Goal: Transaction & Acquisition: Purchase product/service

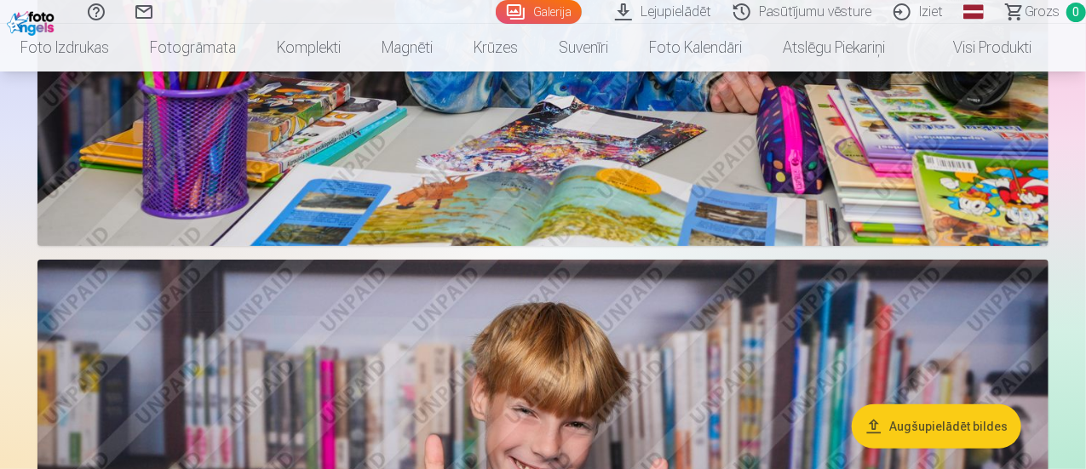
scroll to position [2725, 0]
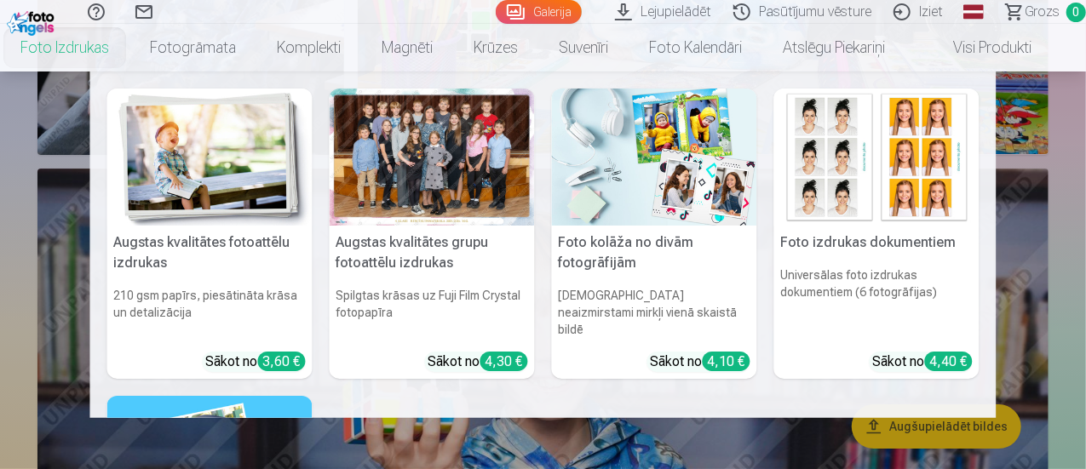
click at [98, 49] on link "Foto izdrukas" at bounding box center [64, 48] width 129 height 48
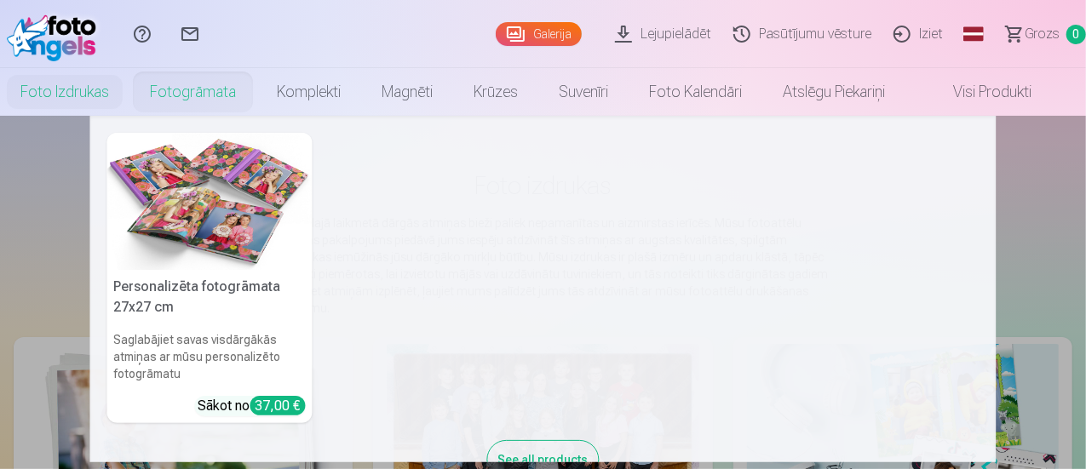
scroll to position [49, 0]
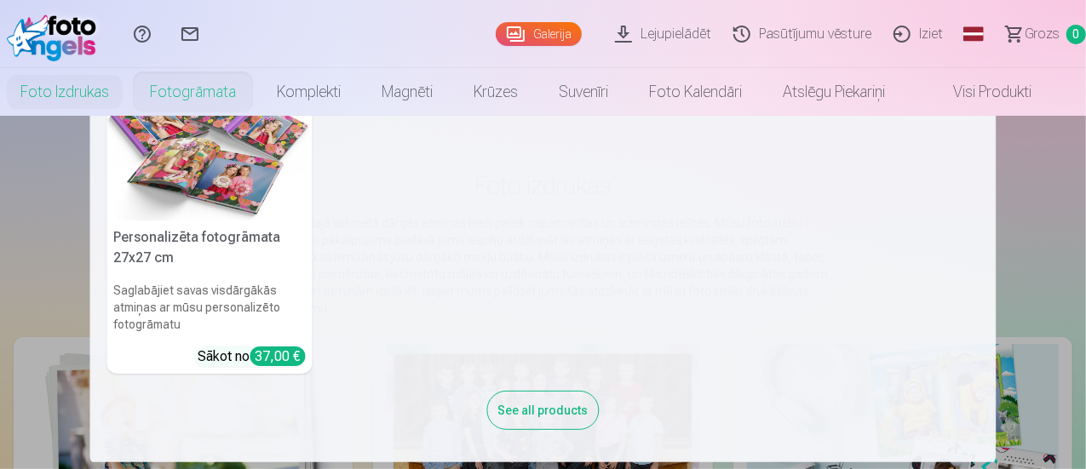
click at [531, 400] on div "See all products" at bounding box center [543, 410] width 112 height 39
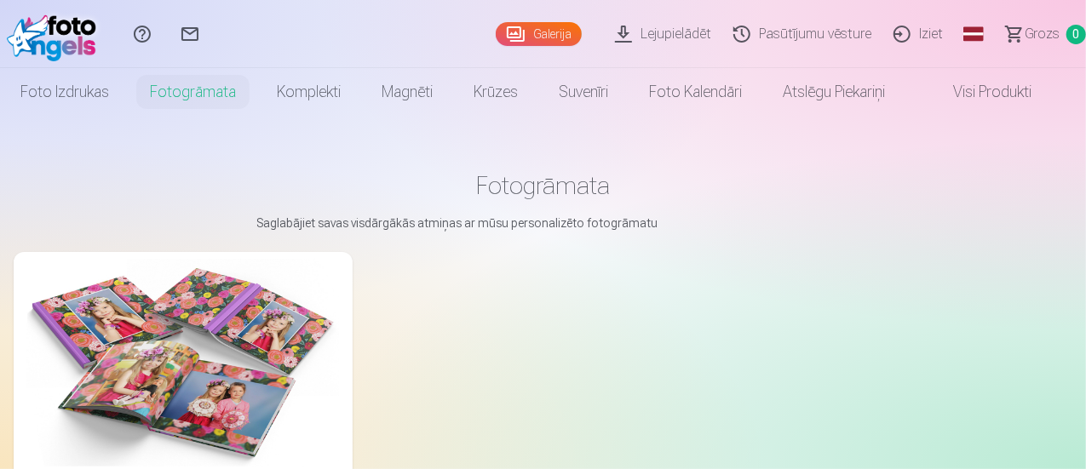
click at [496, 29] on link "Galerija" at bounding box center [539, 34] width 86 height 24
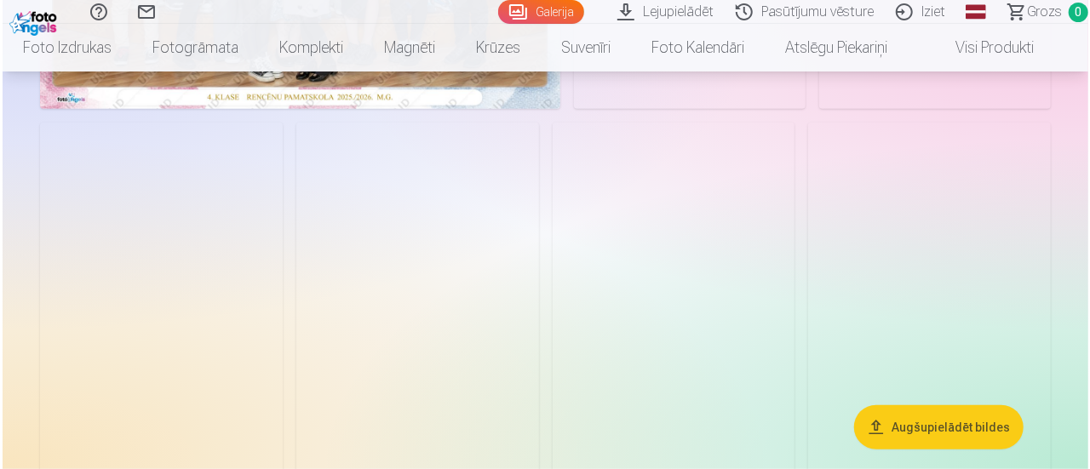
scroll to position [255, 0]
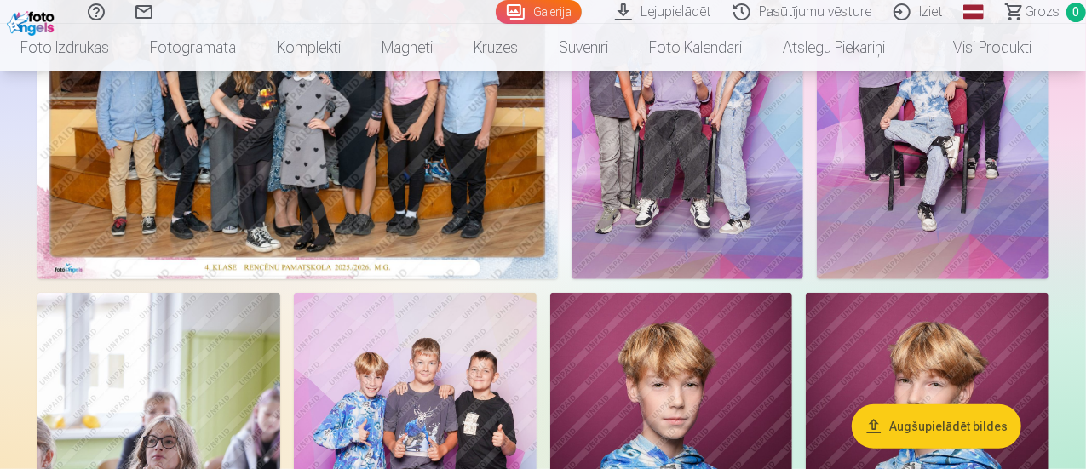
drag, startPoint x: 547, startPoint y: 250, endPoint x: 262, endPoint y: 206, distance: 287.7
click at [262, 206] on img at bounding box center [297, 105] width 520 height 347
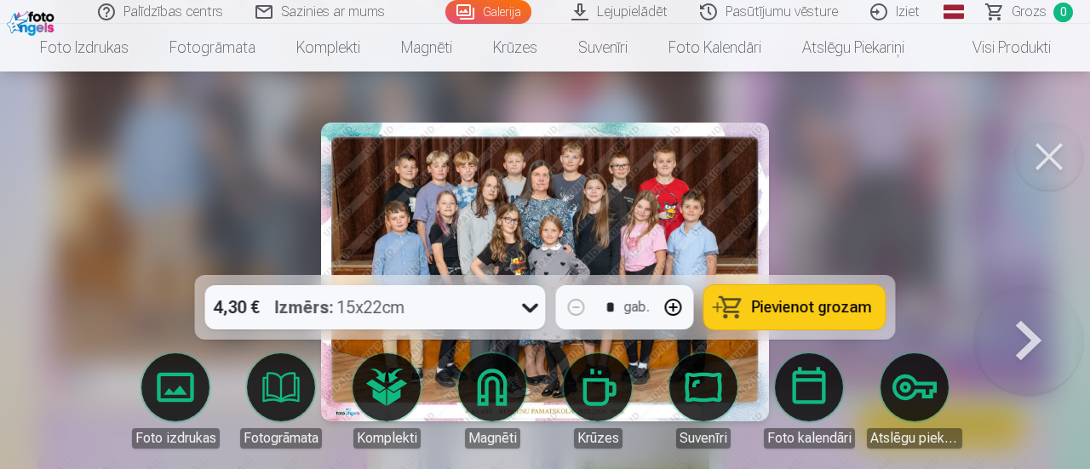
click at [525, 313] on icon at bounding box center [530, 307] width 27 height 27
click at [523, 313] on icon at bounding box center [530, 307] width 27 height 27
click at [778, 315] on span "Pievienot grozam" at bounding box center [812, 307] width 120 height 15
click at [1032, 286] on button at bounding box center [1028, 286] width 109 height 0
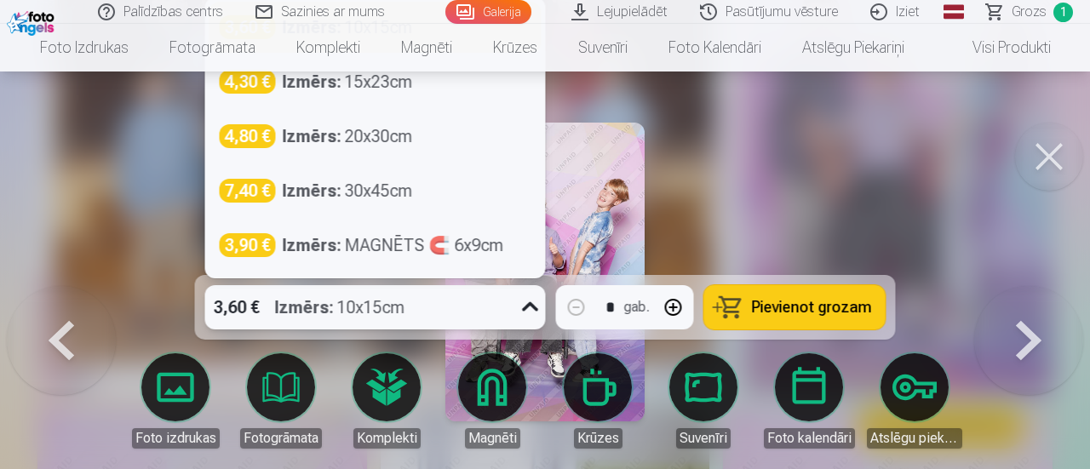
click at [533, 309] on icon at bounding box center [530, 306] width 16 height 9
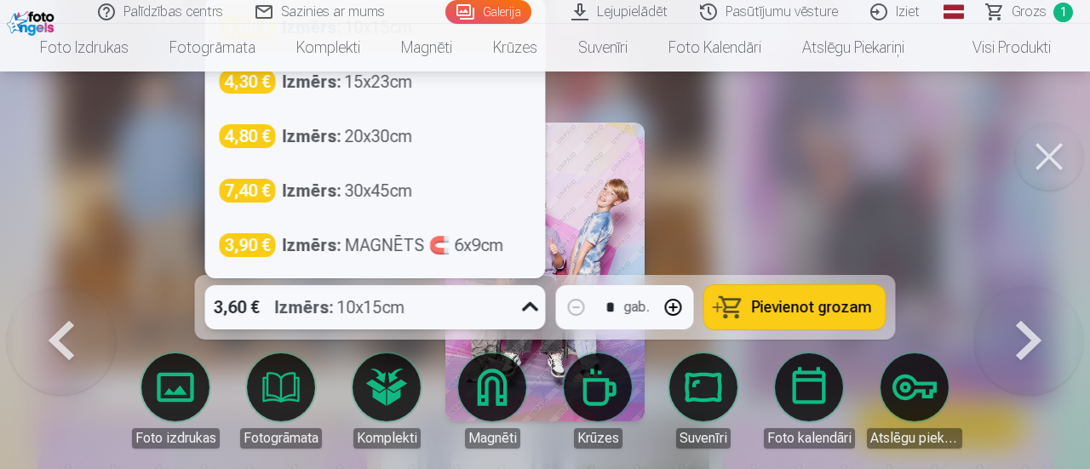
scroll to position [247, 0]
click at [846, 314] on span "Pievienot grozam" at bounding box center [812, 307] width 120 height 15
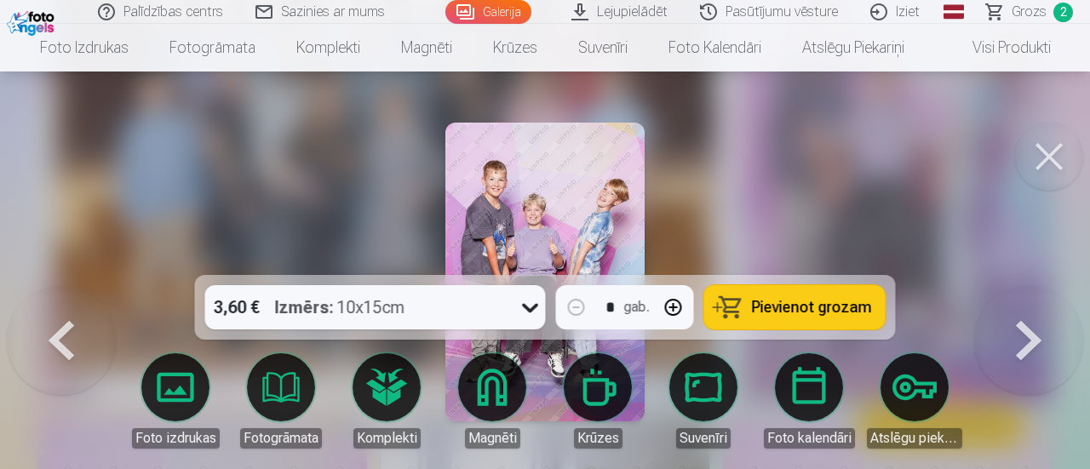
click at [1033, 286] on button at bounding box center [1028, 286] width 109 height 0
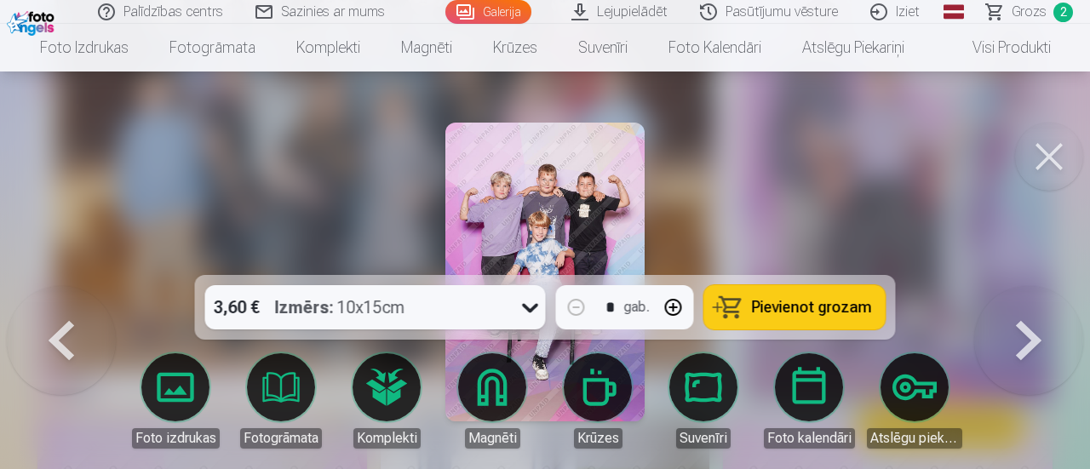
click at [823, 311] on span "Pievienot grozam" at bounding box center [812, 307] width 120 height 15
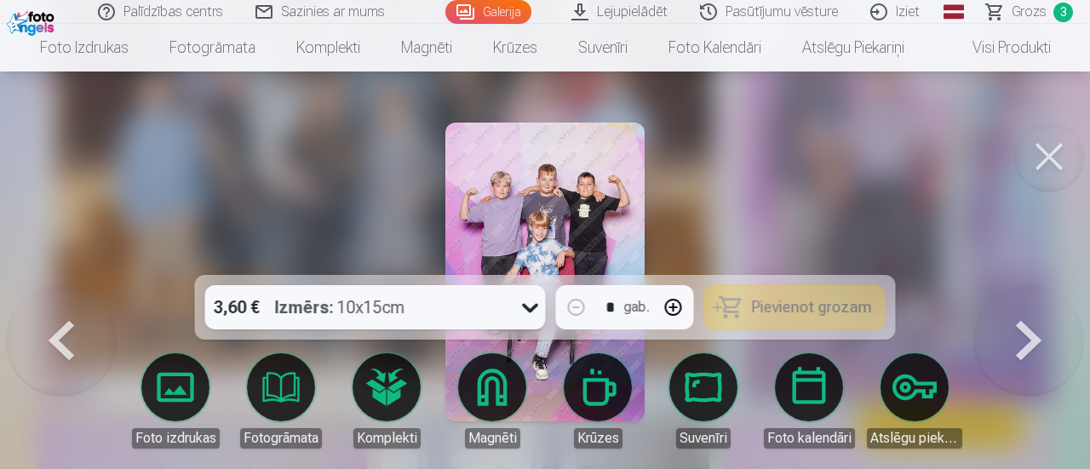
click at [1022, 286] on button at bounding box center [1028, 286] width 109 height 0
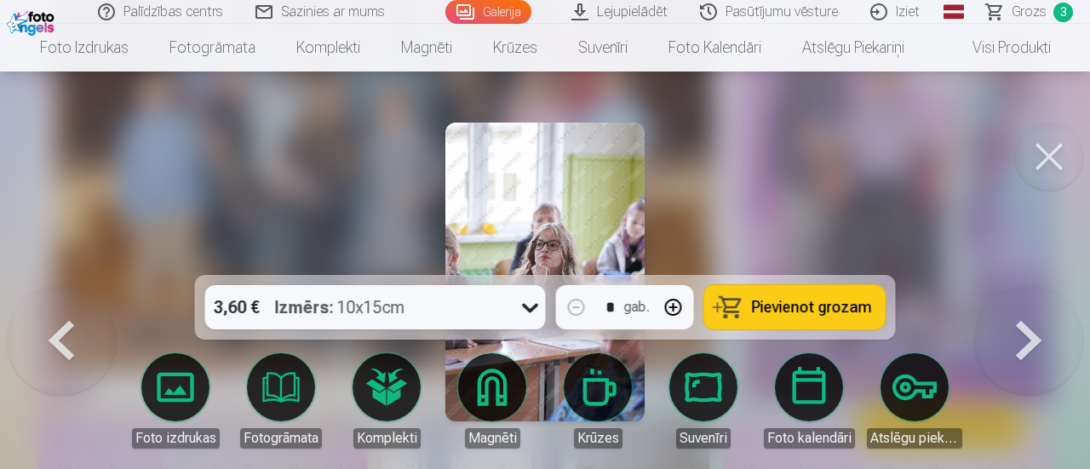
click at [1020, 286] on button at bounding box center [1028, 286] width 109 height 0
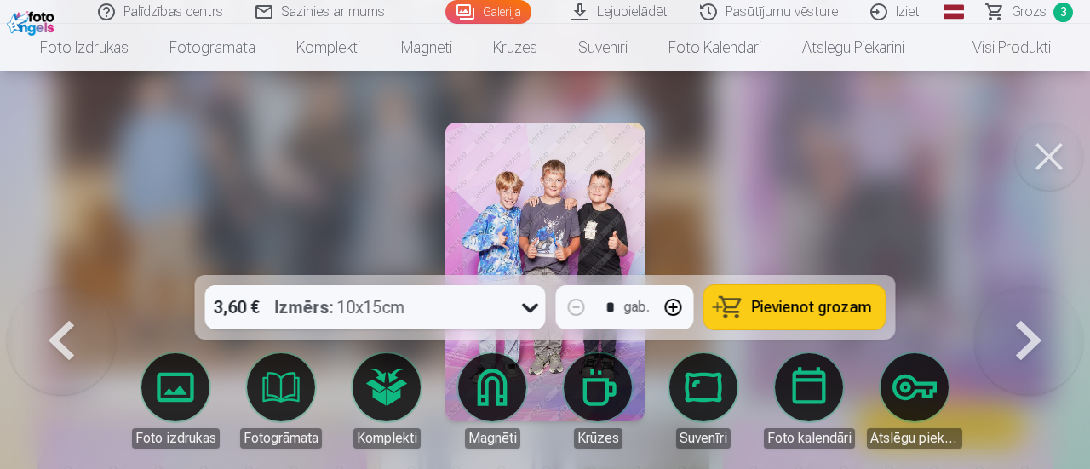
click at [1020, 286] on button at bounding box center [1028, 286] width 109 height 0
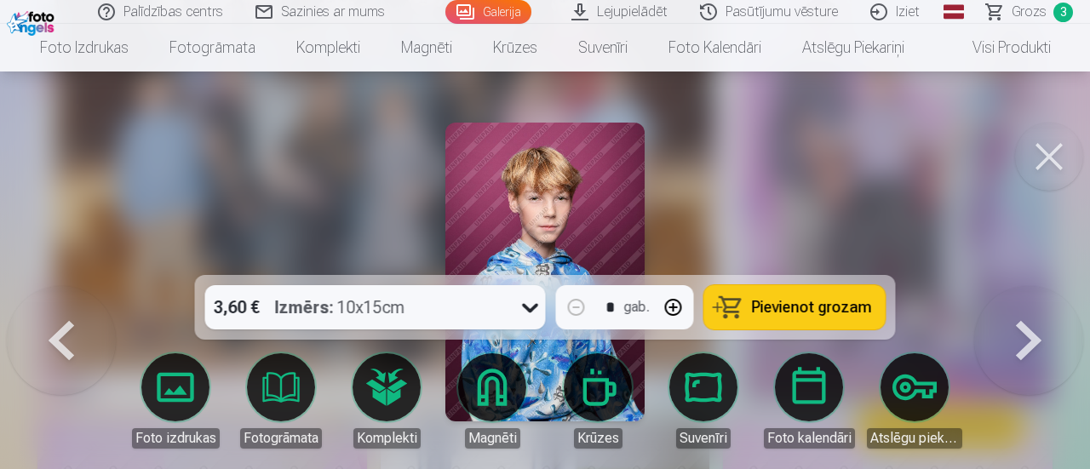
click at [1020, 286] on button at bounding box center [1028, 286] width 109 height 0
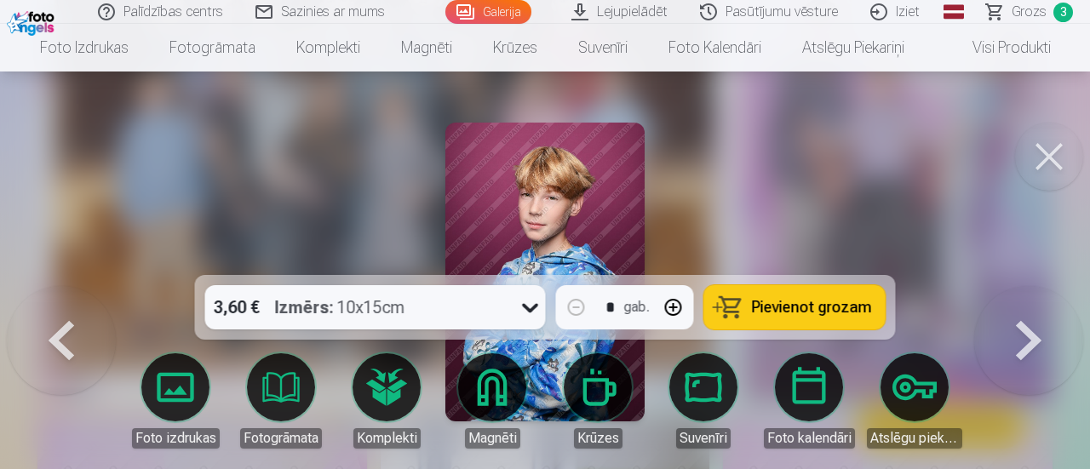
click at [1020, 286] on button at bounding box center [1028, 286] width 109 height 0
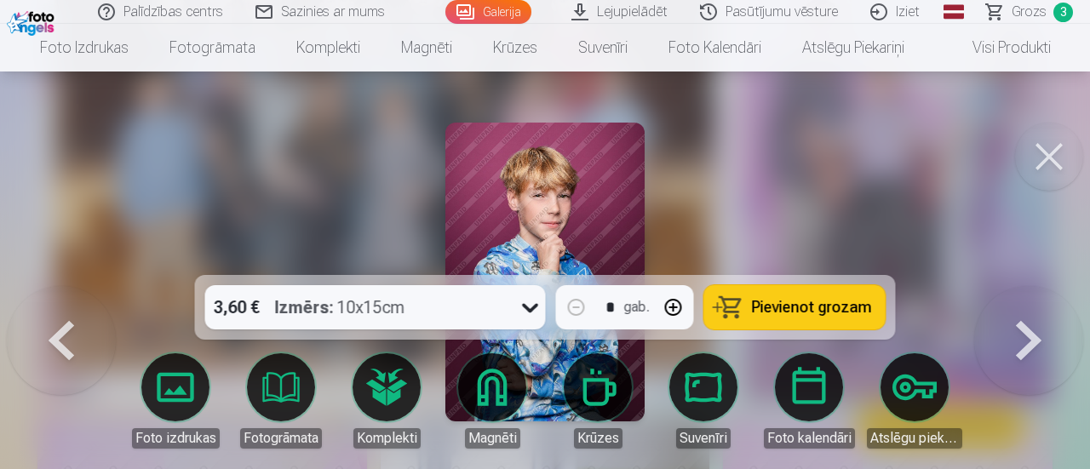
click at [1020, 286] on button at bounding box center [1028, 286] width 109 height 0
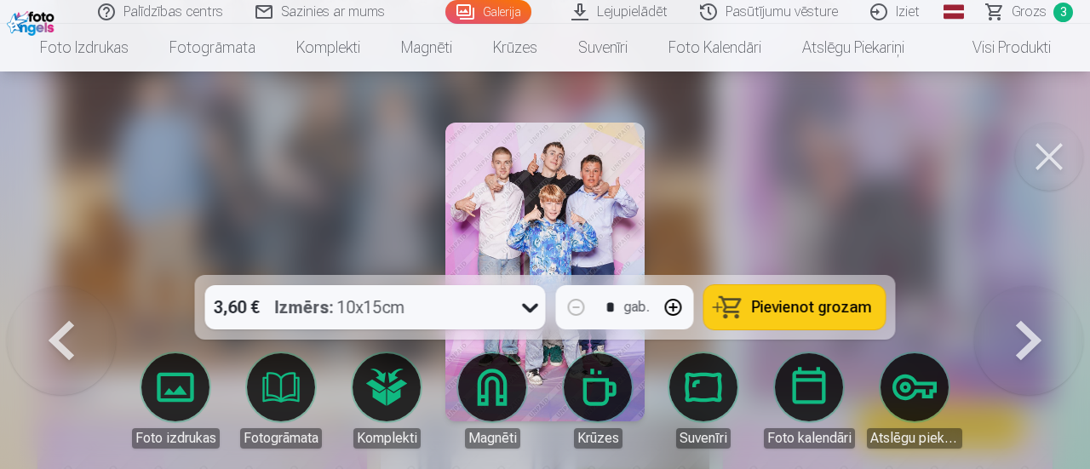
click at [1024, 286] on button at bounding box center [1028, 286] width 109 height 0
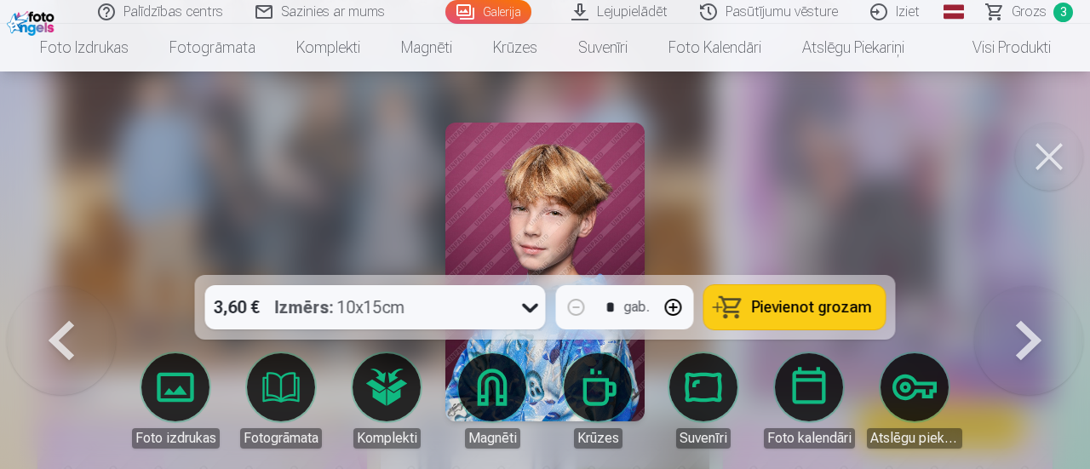
click at [1024, 286] on button at bounding box center [1028, 286] width 109 height 0
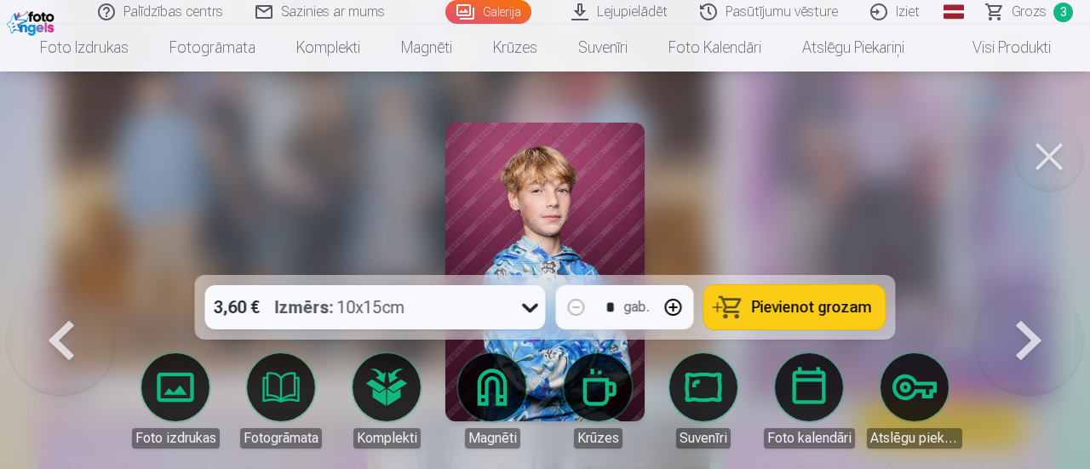
click at [1024, 286] on button at bounding box center [1028, 286] width 109 height 0
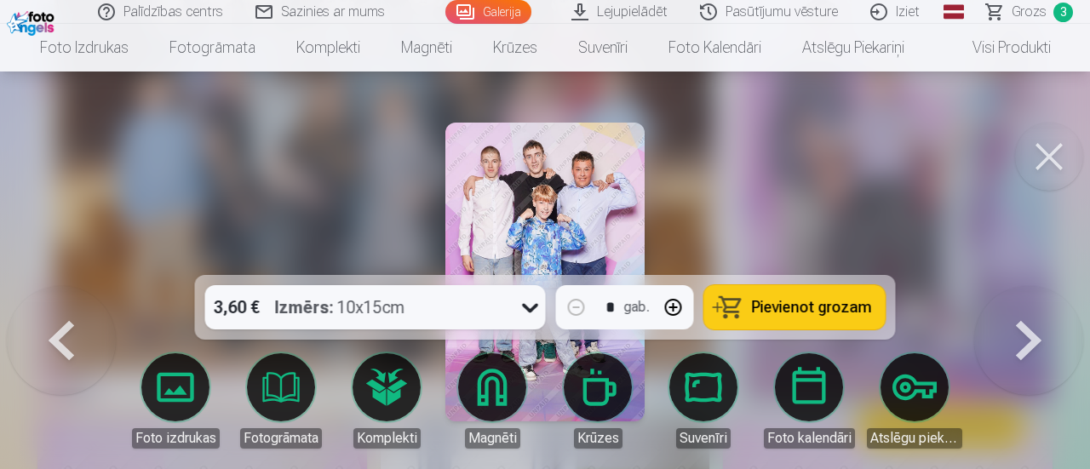
click at [1024, 286] on button at bounding box center [1028, 286] width 109 height 0
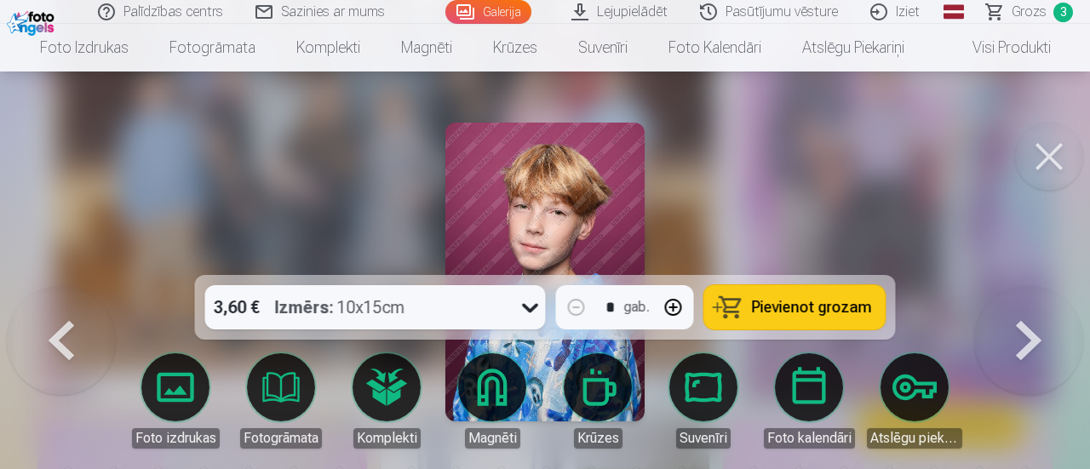
click at [1024, 286] on button at bounding box center [1028, 286] width 109 height 0
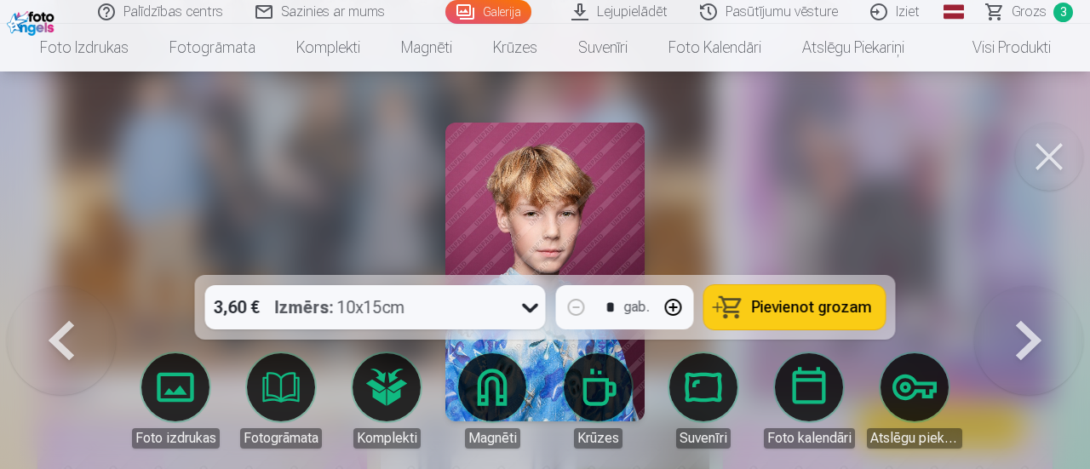
click at [1024, 286] on button at bounding box center [1028, 286] width 109 height 0
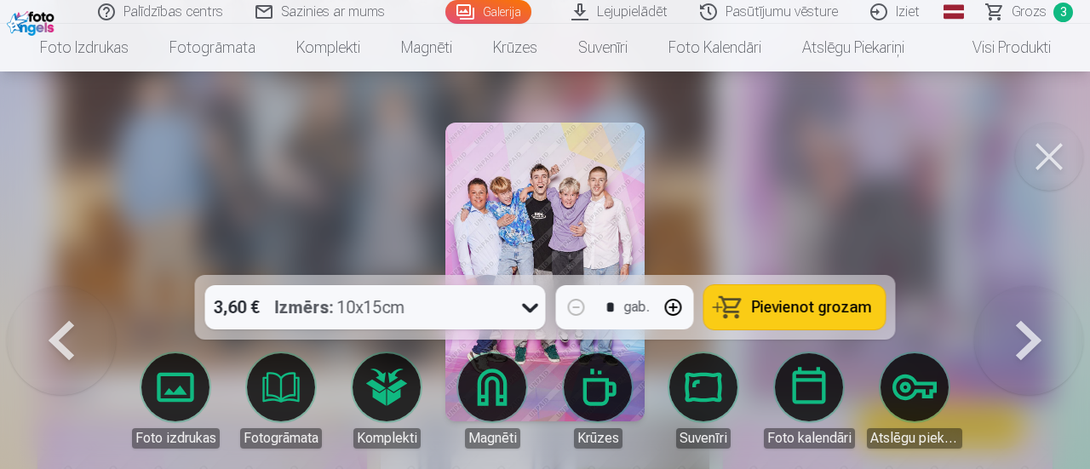
drag, startPoint x: 811, startPoint y: 303, endPoint x: 829, endPoint y: 303, distance: 17.9
click at [812, 303] on span "Pievienot grozam" at bounding box center [812, 307] width 120 height 15
click at [1044, 286] on button at bounding box center [1028, 286] width 109 height 0
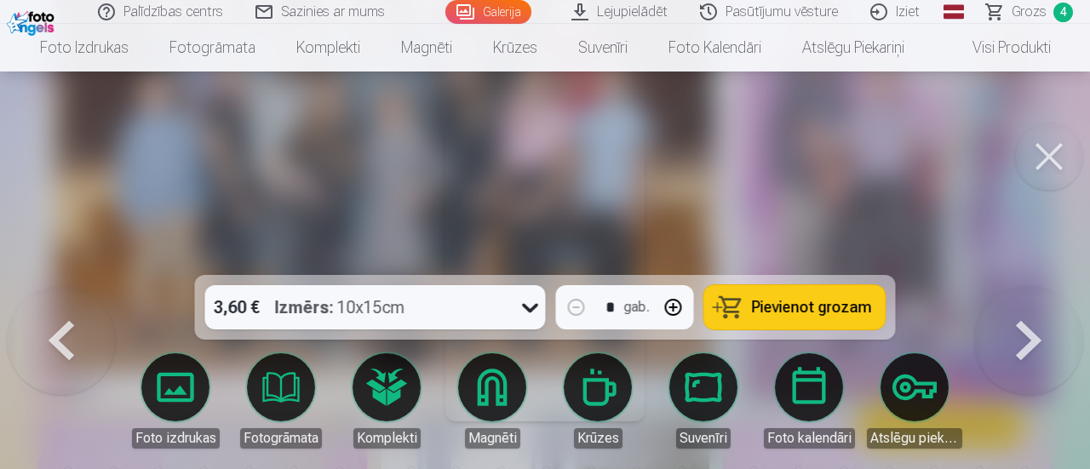
click at [1044, 286] on button at bounding box center [1028, 286] width 109 height 0
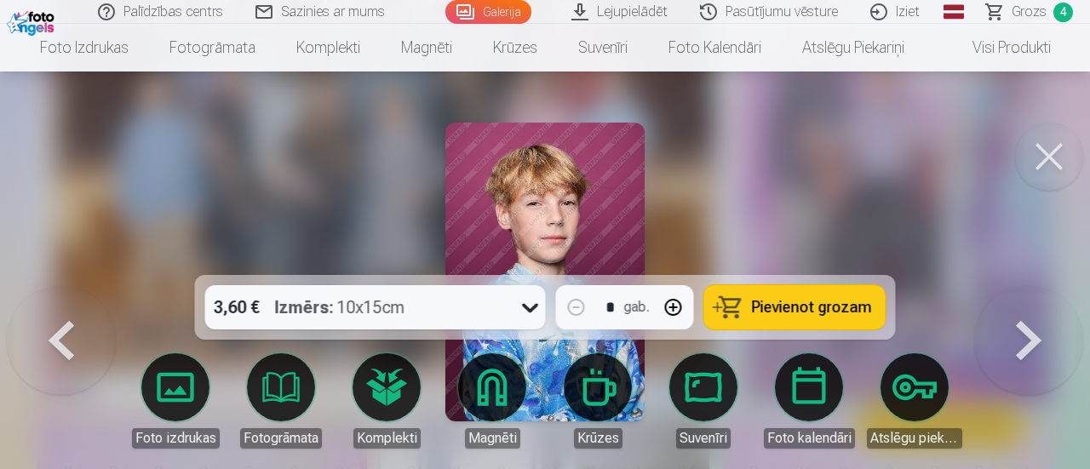
click at [1044, 286] on button at bounding box center [1028, 286] width 109 height 0
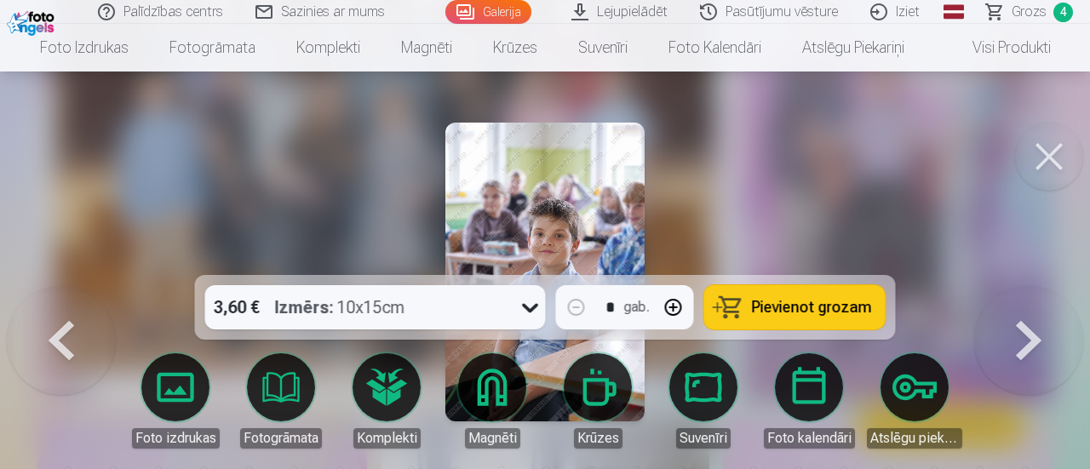
click at [1044, 286] on button at bounding box center [1028, 286] width 109 height 0
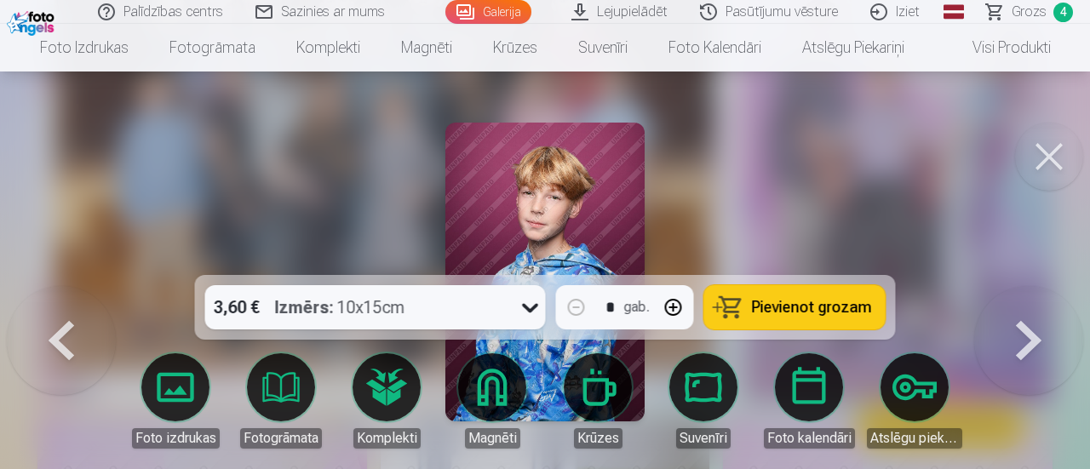
click at [1044, 286] on button at bounding box center [1028, 286] width 109 height 0
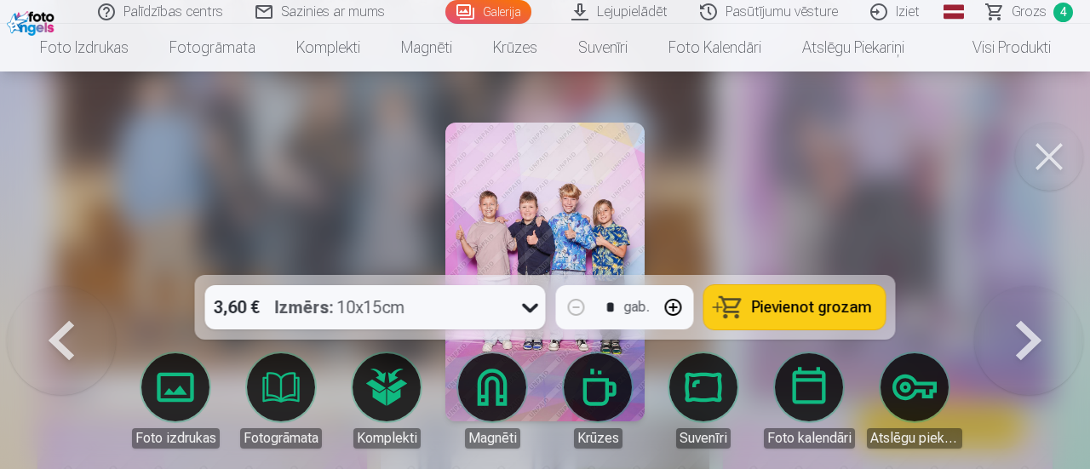
click at [783, 300] on span "Pievienot grozam" at bounding box center [812, 307] width 120 height 15
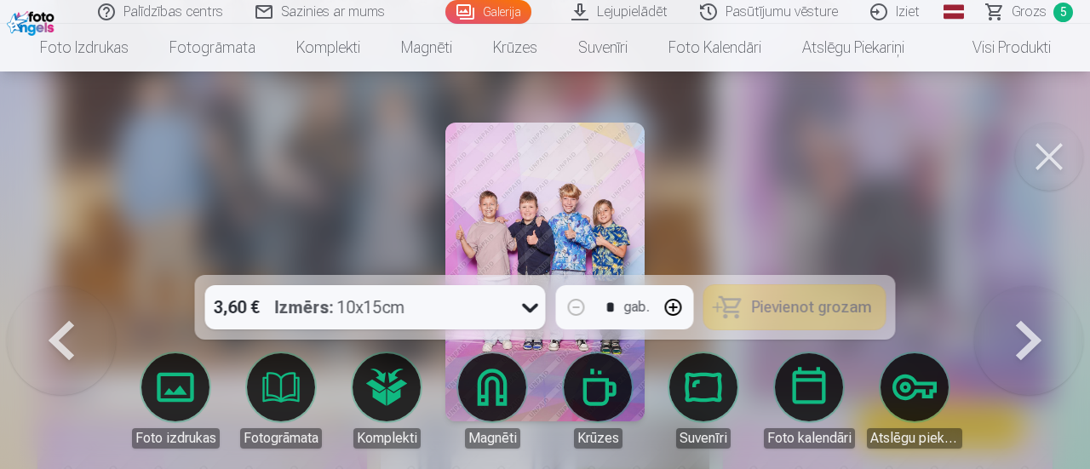
click at [1013, 286] on button at bounding box center [1028, 286] width 109 height 0
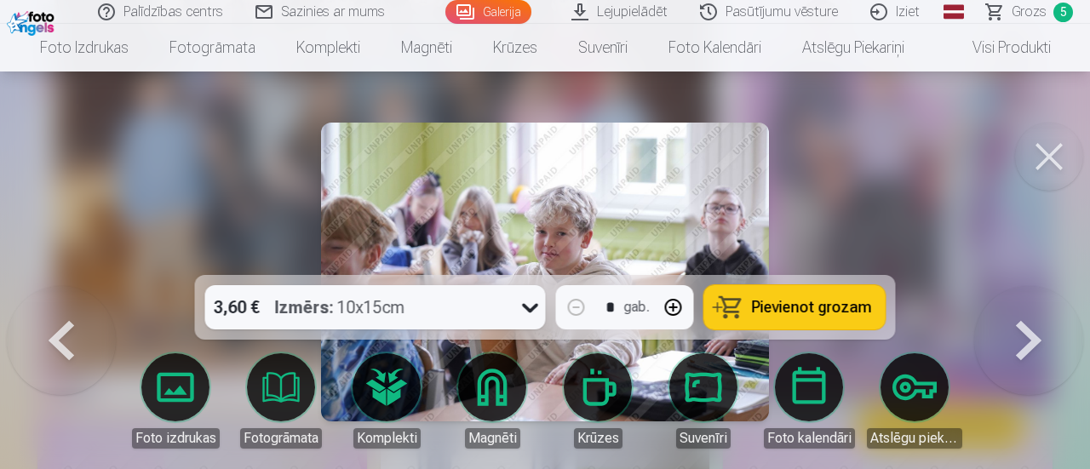
click at [1013, 286] on button at bounding box center [1028, 286] width 109 height 0
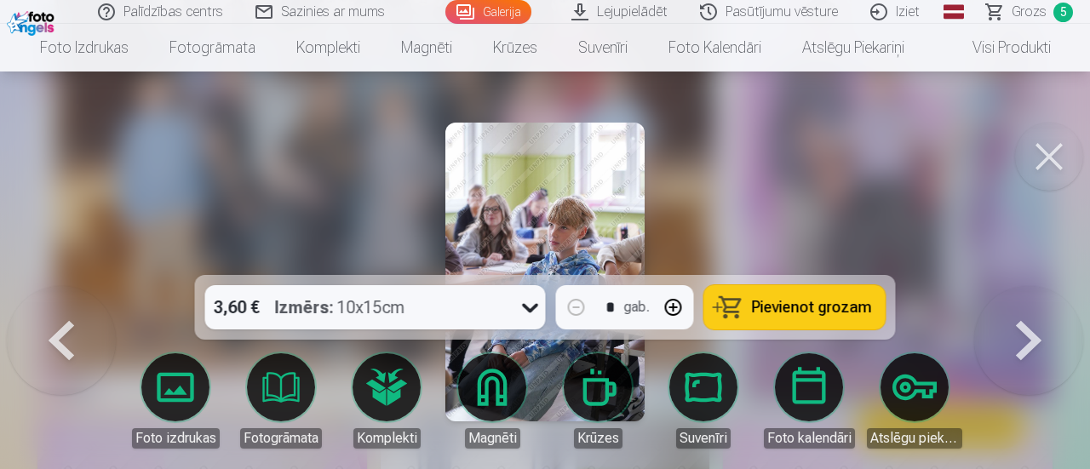
click at [834, 303] on span "Pievienot grozam" at bounding box center [812, 307] width 120 height 15
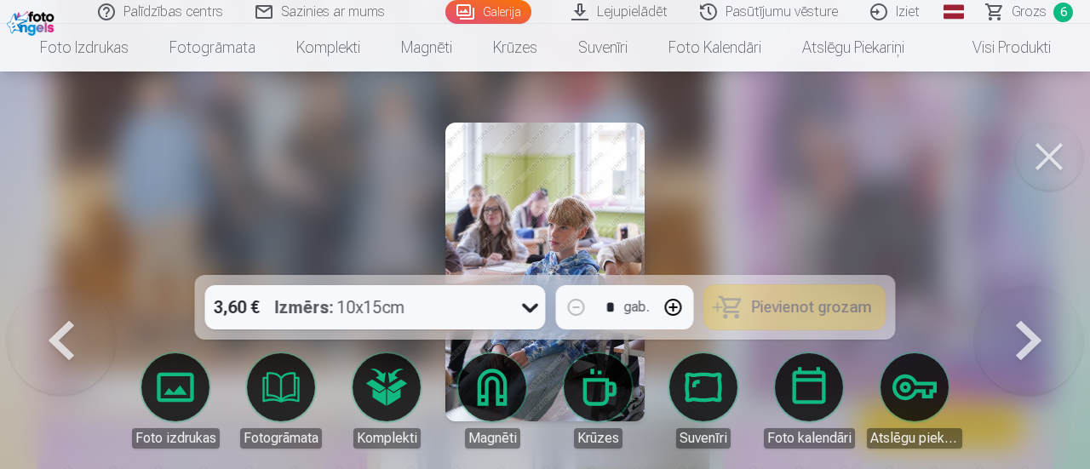
click at [1041, 286] on button at bounding box center [1028, 286] width 109 height 0
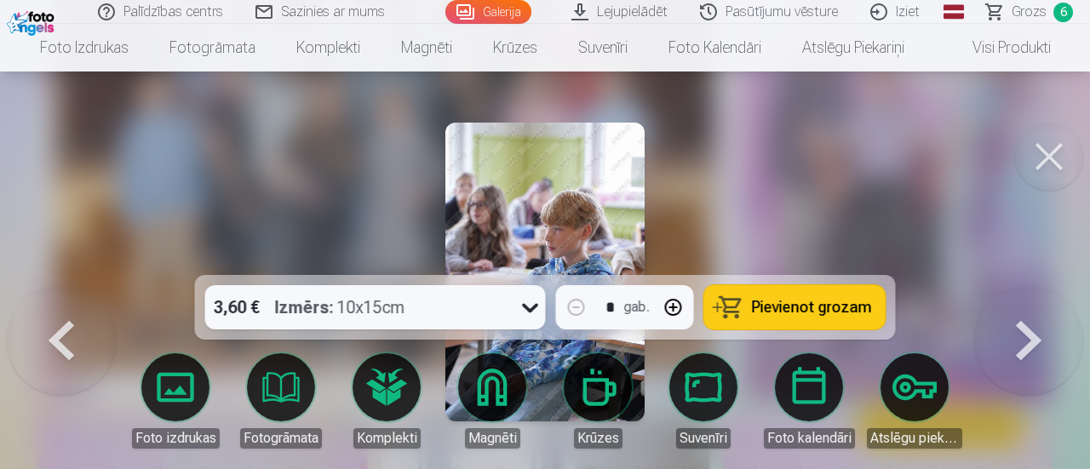
click at [1041, 286] on button at bounding box center [1028, 286] width 109 height 0
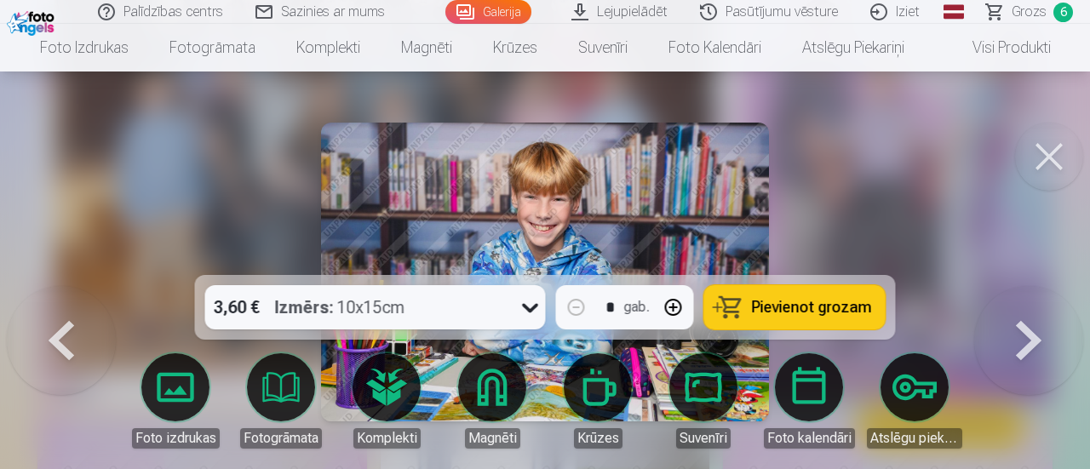
click at [1041, 286] on button at bounding box center [1028, 286] width 109 height 0
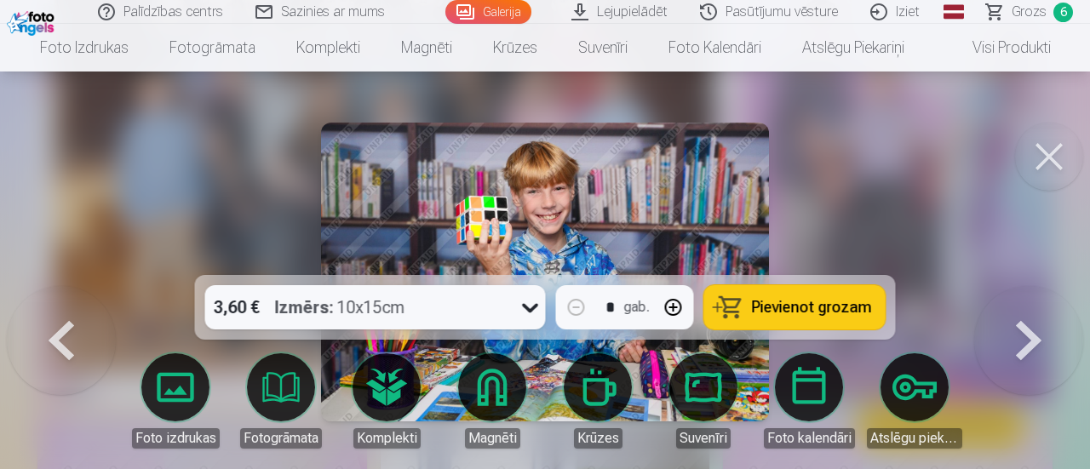
click at [1018, 286] on button at bounding box center [1028, 286] width 109 height 0
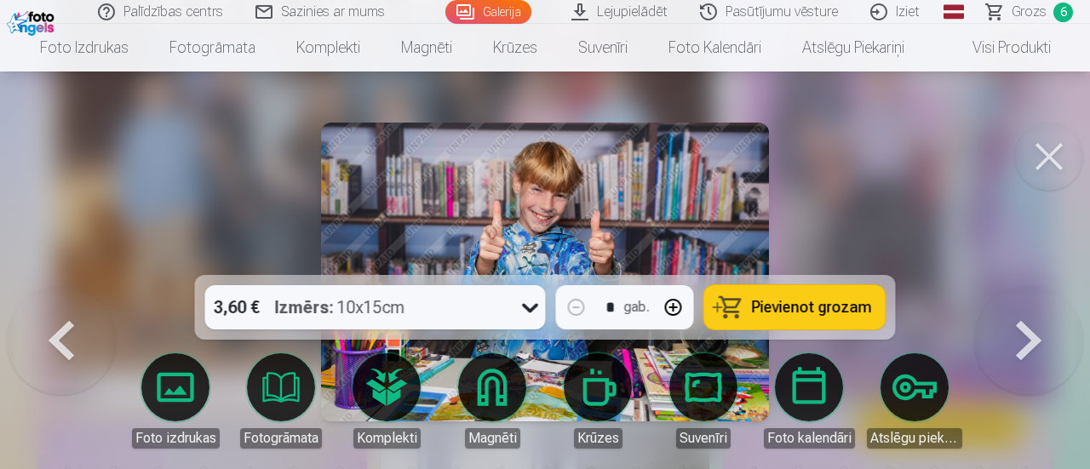
click at [1018, 286] on button at bounding box center [1028, 286] width 109 height 0
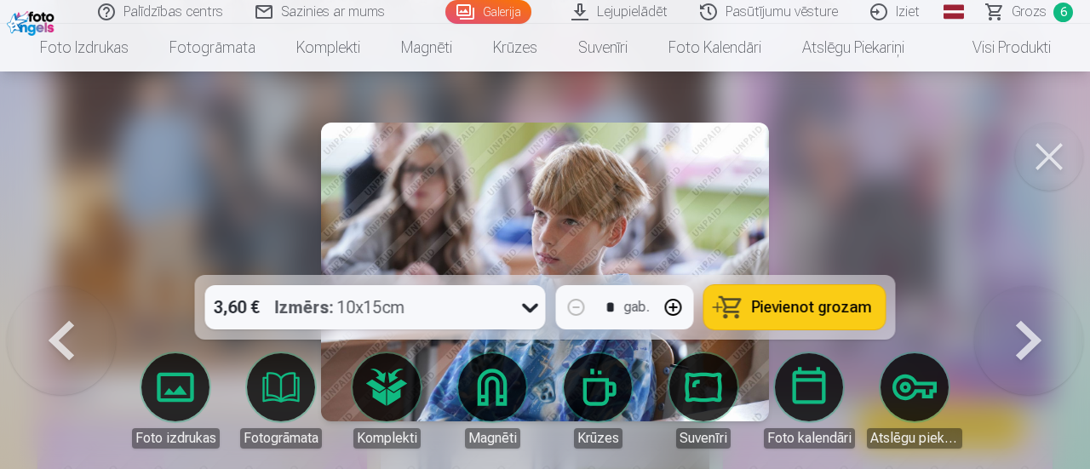
click at [829, 303] on span "Pievienot grozam" at bounding box center [812, 307] width 120 height 15
click at [1026, 286] on button at bounding box center [1028, 286] width 109 height 0
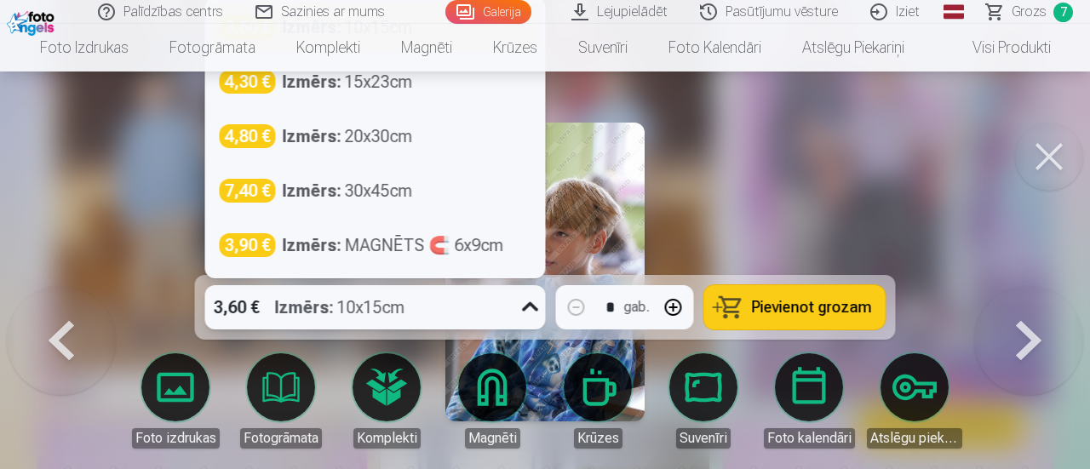
click at [513, 315] on div "3,60 € Izmērs : 10x15cm" at bounding box center [359, 307] width 308 height 44
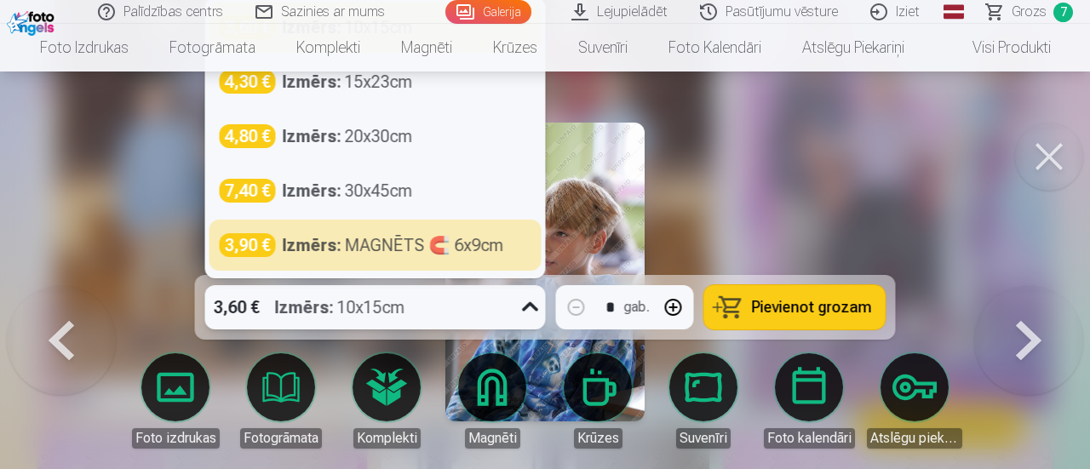
click at [334, 248] on strong "Izmērs :" at bounding box center [312, 245] width 59 height 24
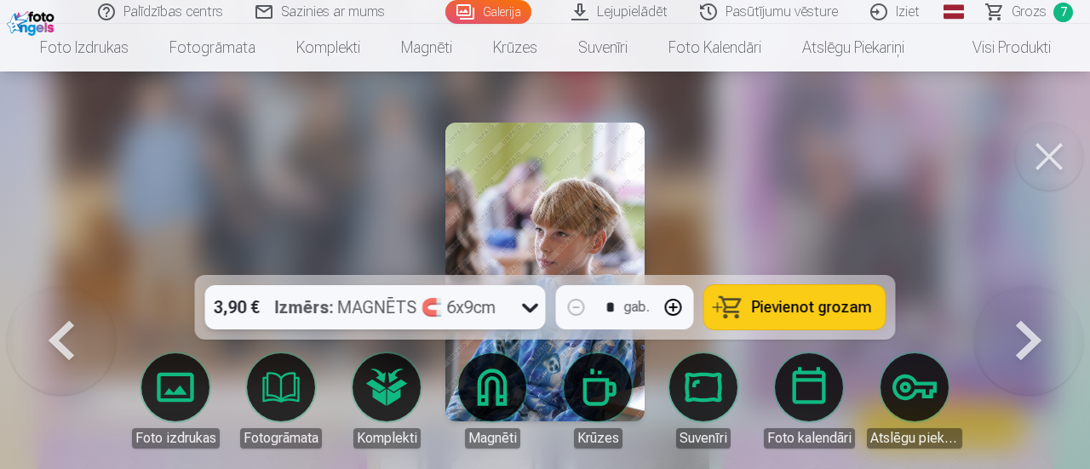
click at [674, 307] on button "button" at bounding box center [673, 307] width 41 height 41
click at [674, 308] on button "button" at bounding box center [673, 307] width 41 height 41
click at [849, 307] on span "Pievienot grozam" at bounding box center [812, 307] width 120 height 15
type input "*"
click at [1032, 286] on button at bounding box center [1028, 286] width 109 height 0
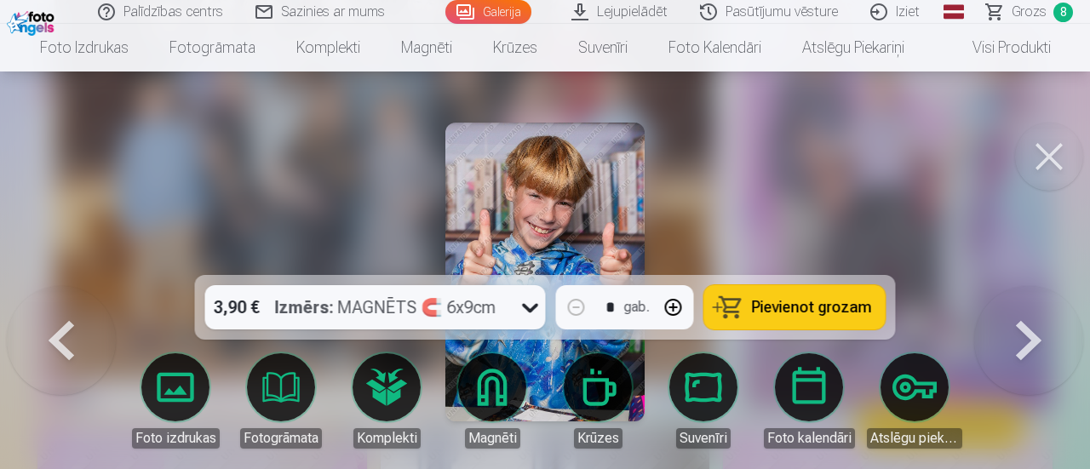
click at [1030, 286] on button at bounding box center [1028, 286] width 109 height 0
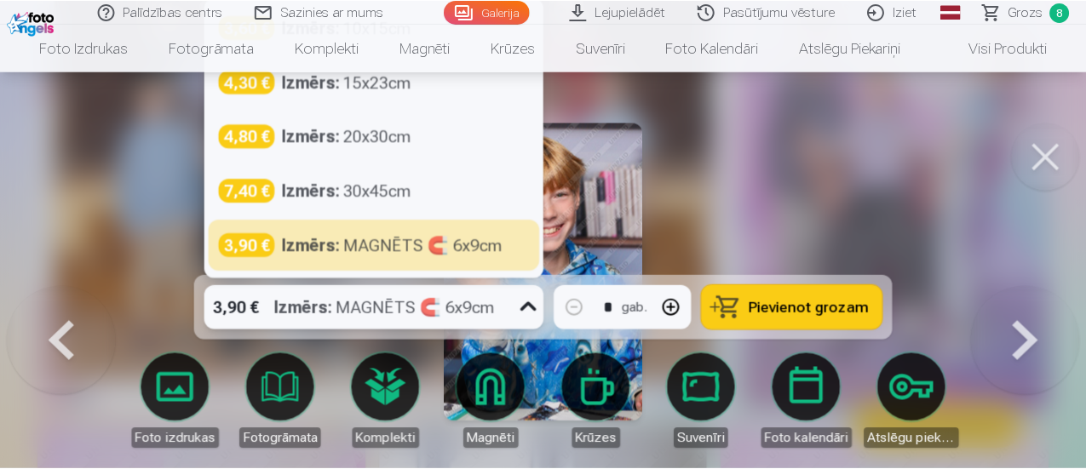
scroll to position [230, 0]
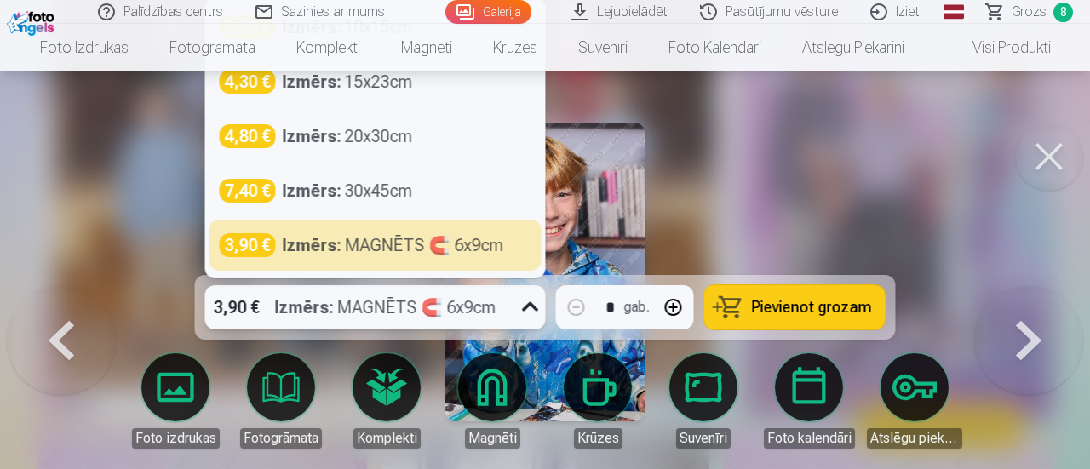
click at [531, 306] on icon at bounding box center [530, 307] width 27 height 27
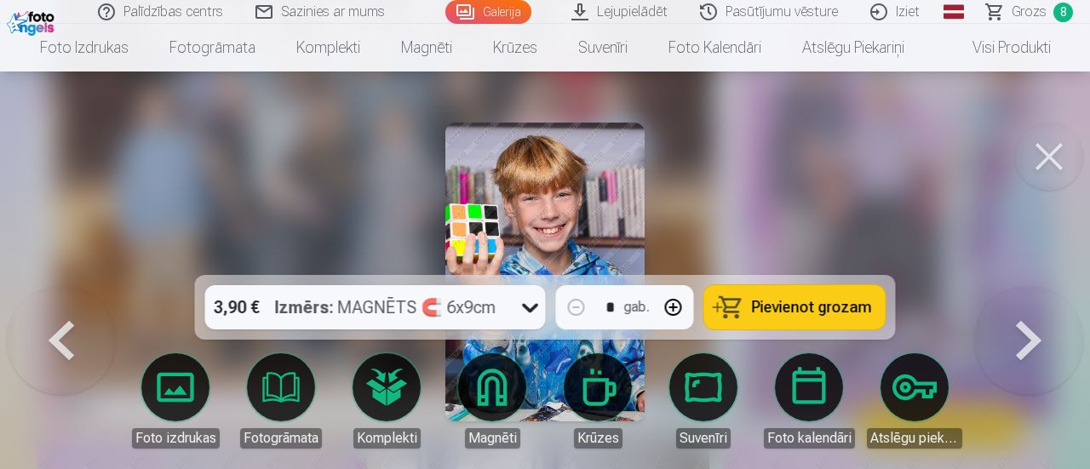
click at [698, 159] on div at bounding box center [545, 234] width 1090 height 469
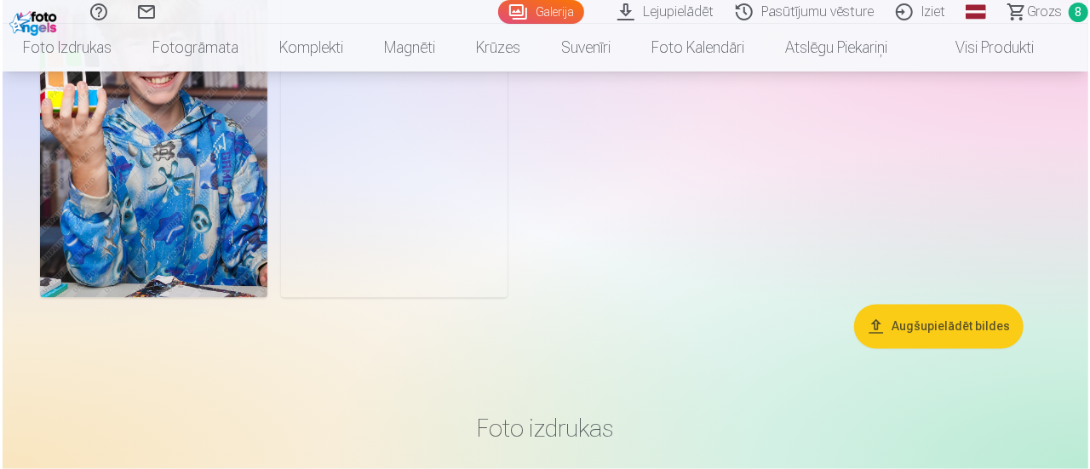
scroll to position [4658, 0]
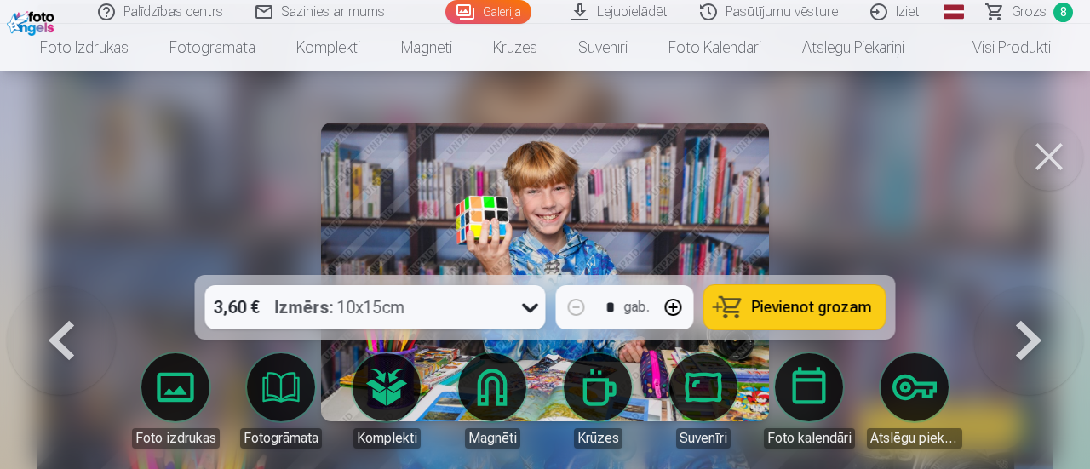
click at [1041, 150] on button at bounding box center [1049, 157] width 68 height 68
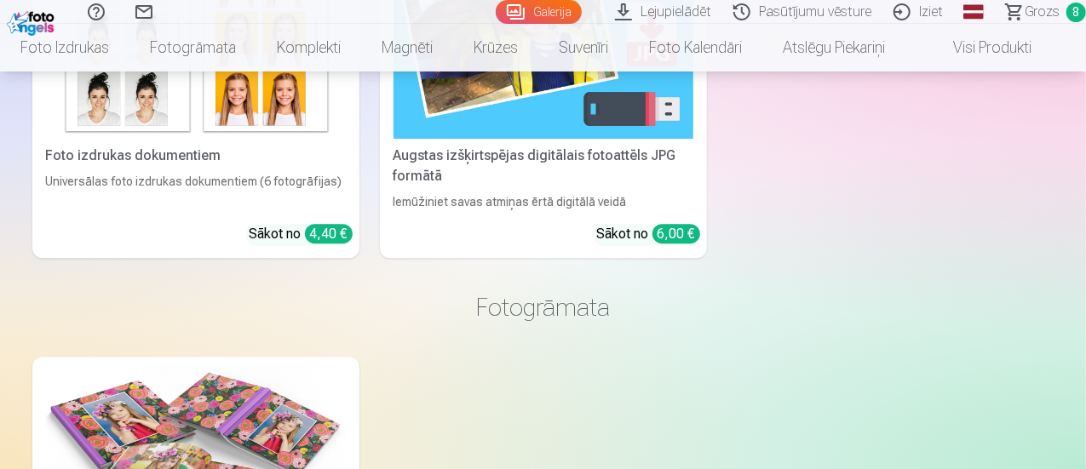
scroll to position [5407, 0]
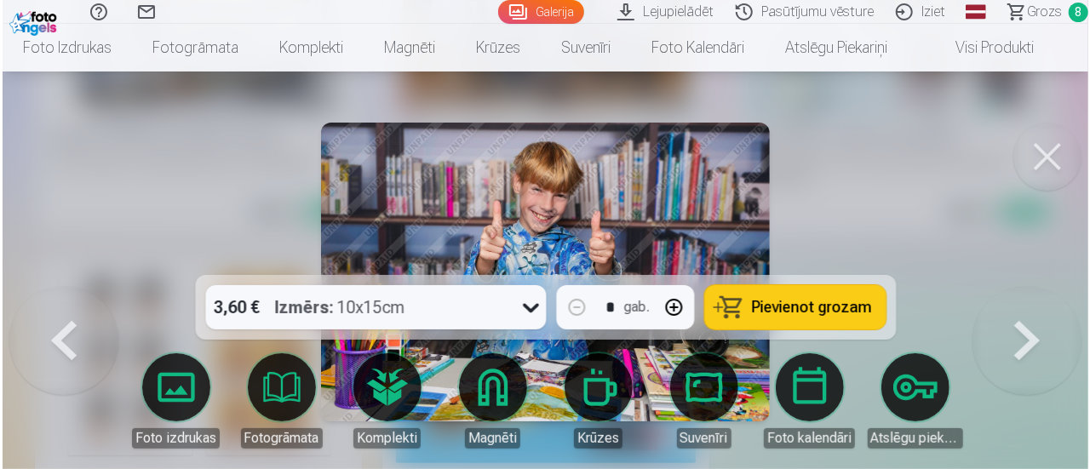
scroll to position [5254, 0]
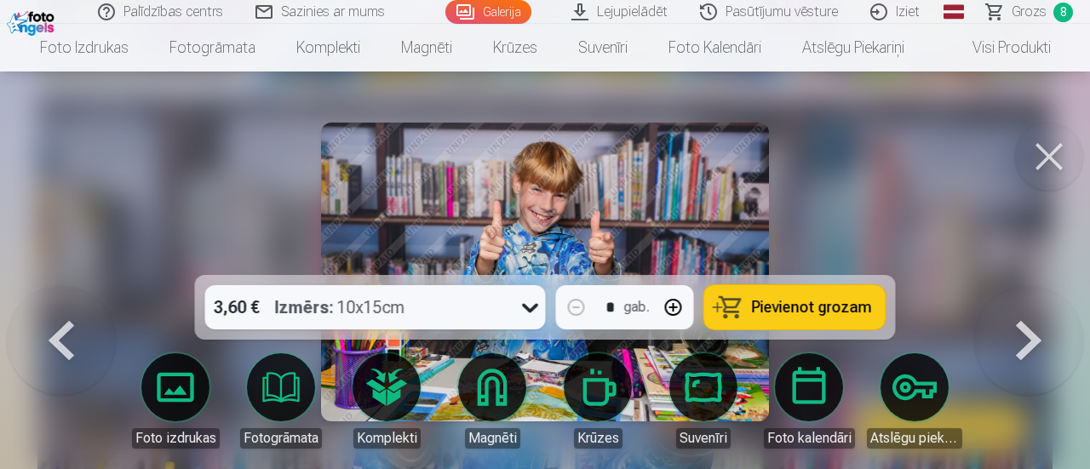
click at [832, 308] on span "Pievienot grozam" at bounding box center [812, 307] width 120 height 15
click at [1067, 155] on button at bounding box center [1049, 157] width 68 height 68
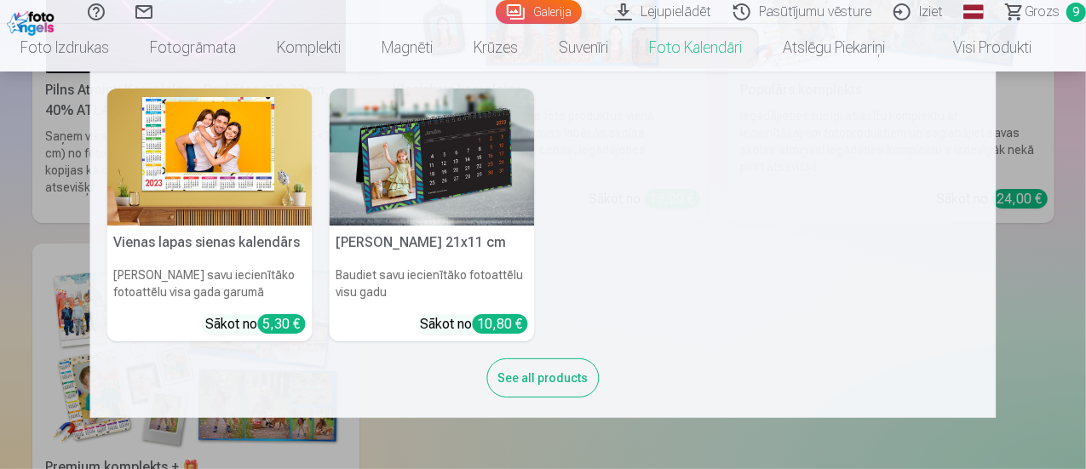
click at [479, 151] on img at bounding box center [432, 157] width 205 height 137
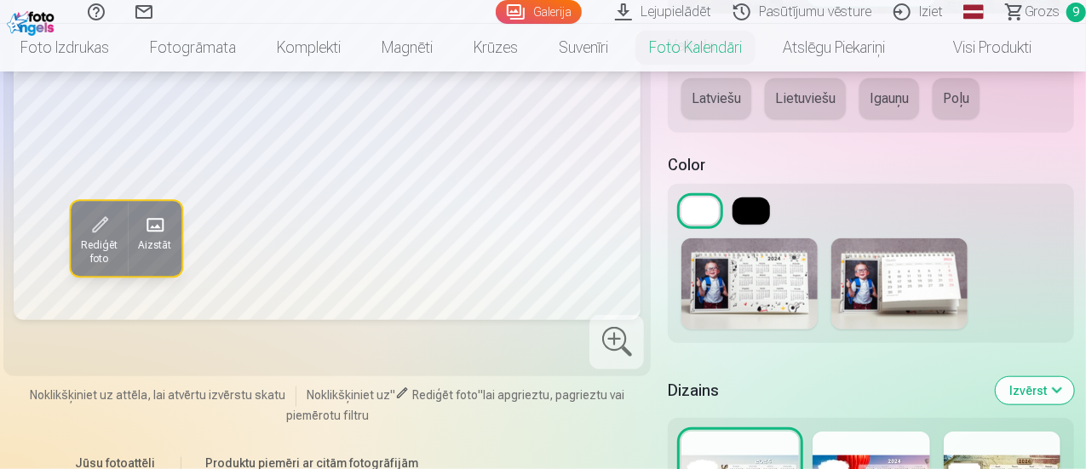
scroll to position [681, 0]
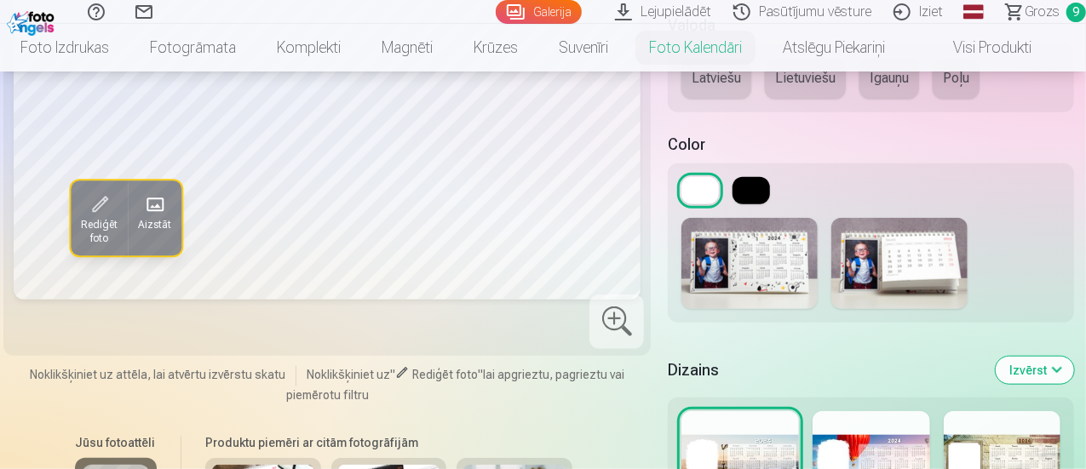
click at [754, 254] on img at bounding box center [749, 263] width 136 height 91
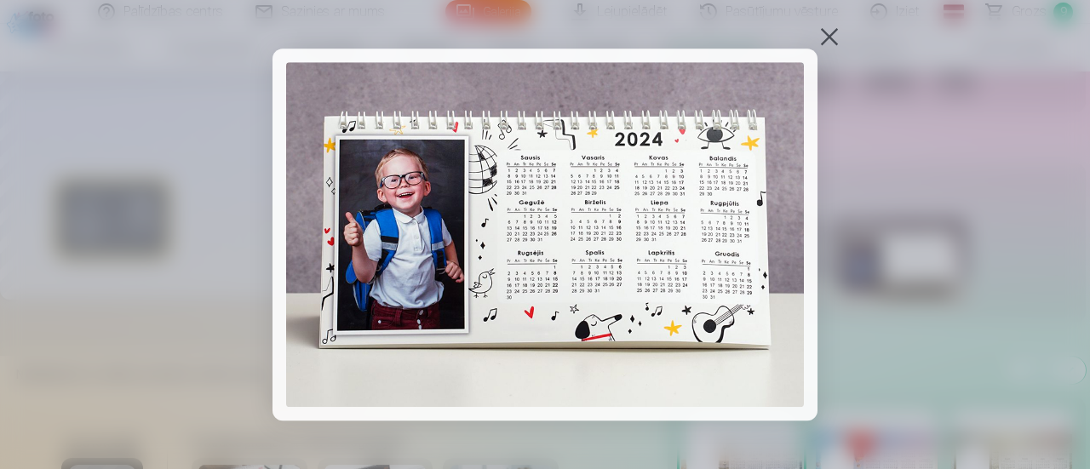
click at [835, 35] on div at bounding box center [830, 37] width 24 height 24
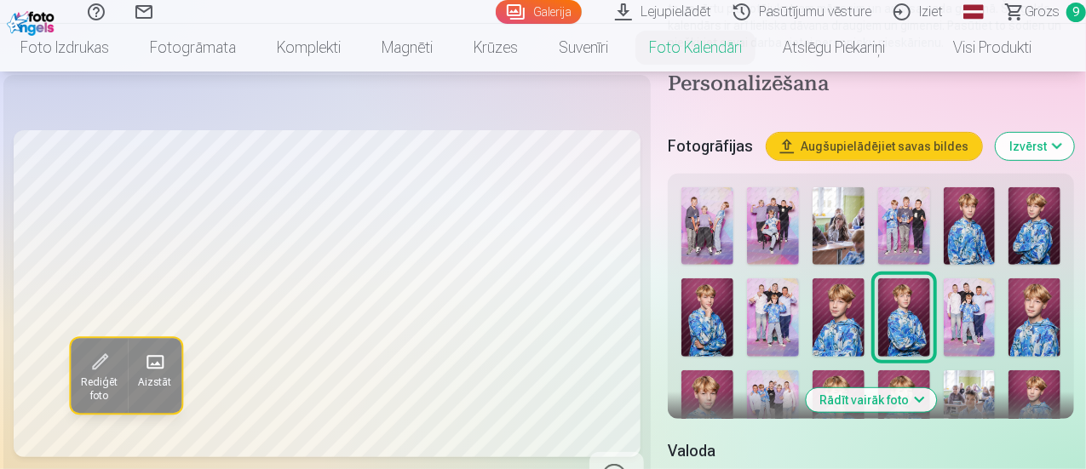
scroll to position [341, 0]
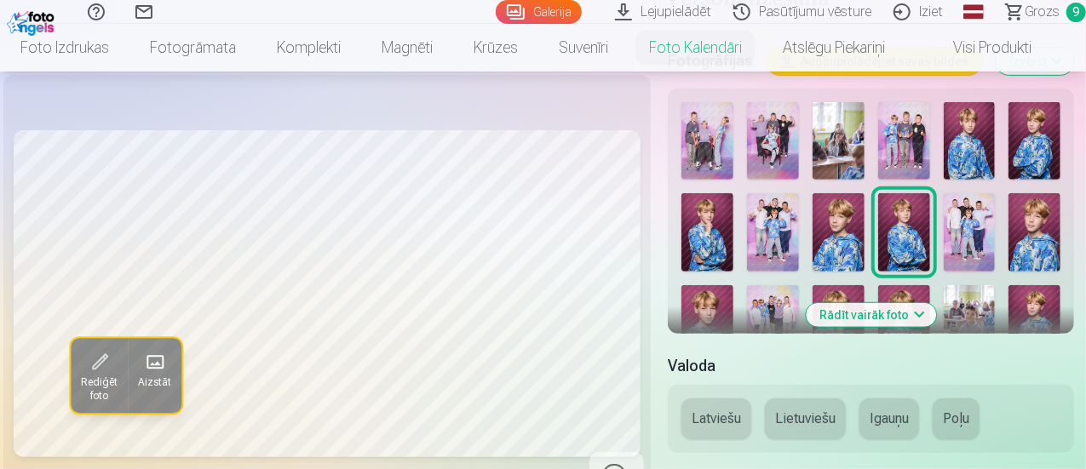
click at [909, 319] on button "Rādīt vairāk foto" at bounding box center [871, 315] width 130 height 24
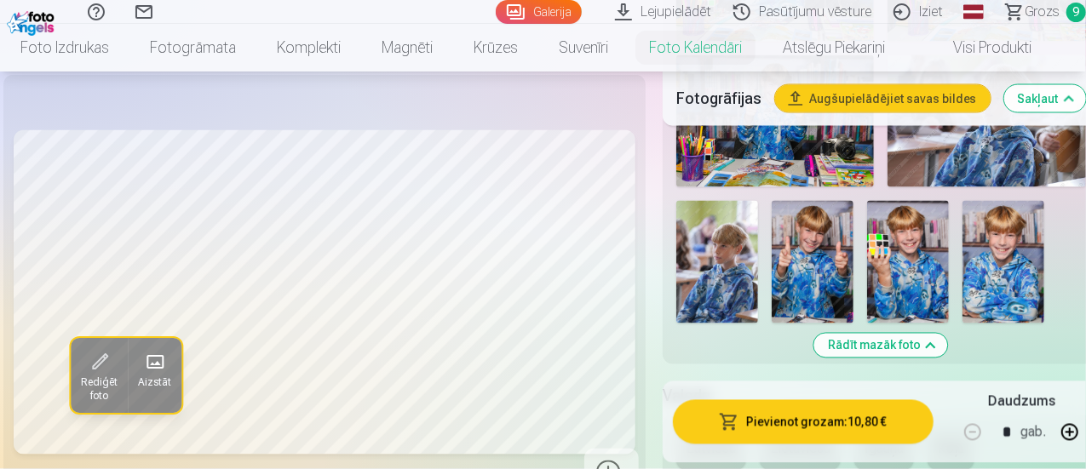
scroll to position [1533, 0]
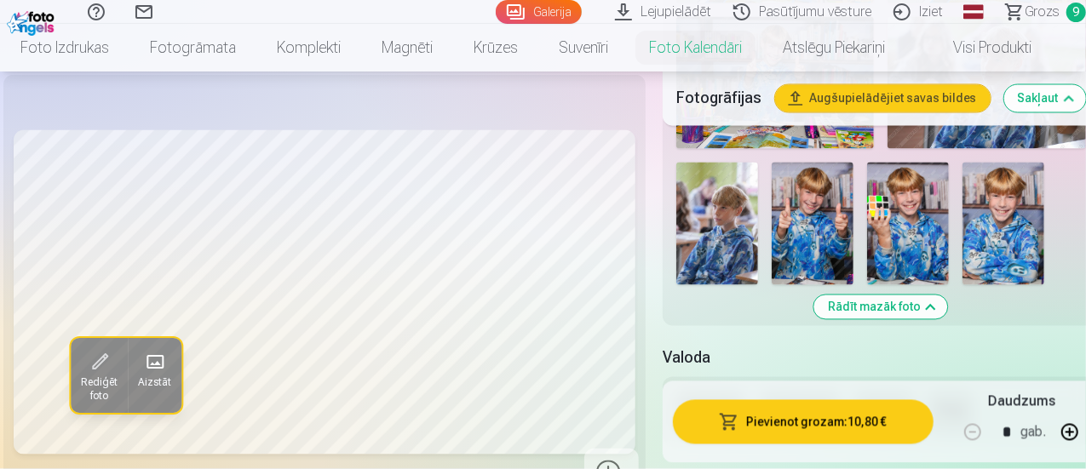
click at [892, 205] on img at bounding box center [908, 224] width 82 height 123
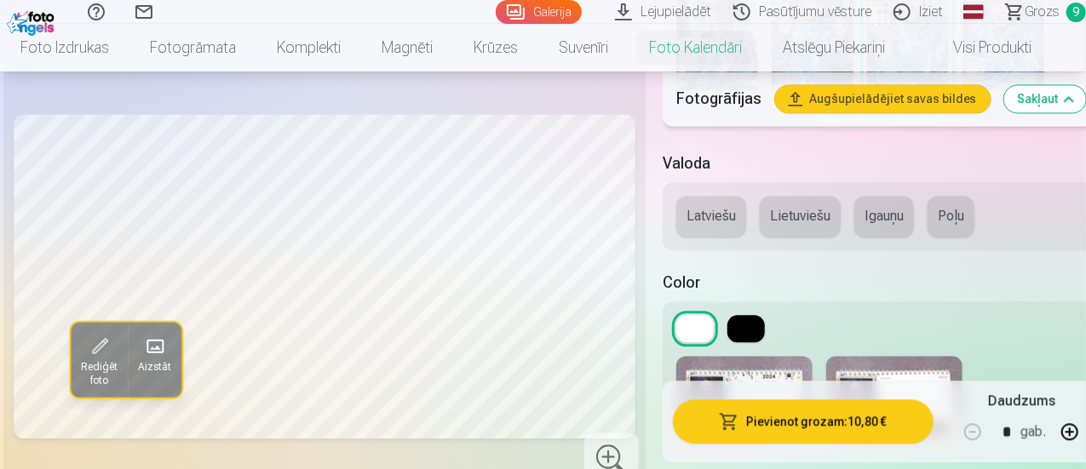
scroll to position [1703, 0]
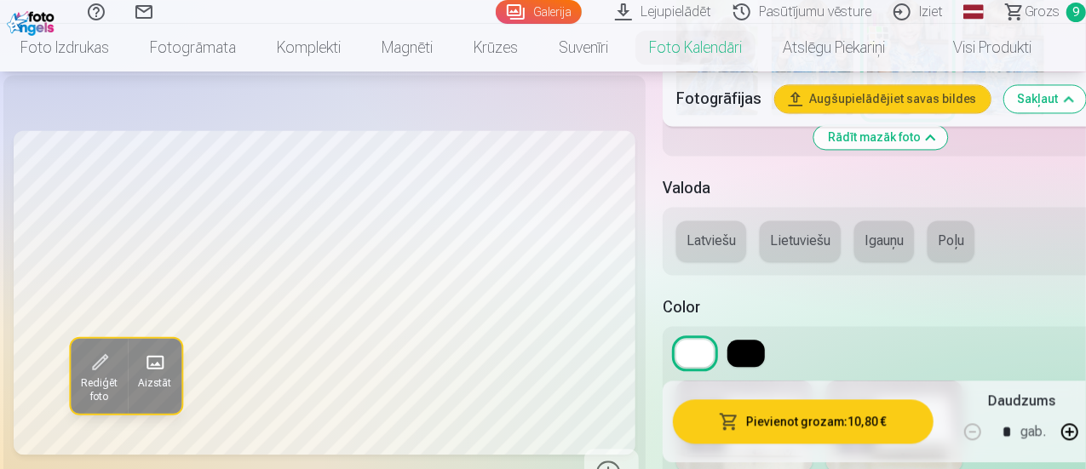
click at [712, 221] on button "Latviešu" at bounding box center [711, 241] width 70 height 41
click at [747, 340] on button at bounding box center [745, 353] width 37 height 27
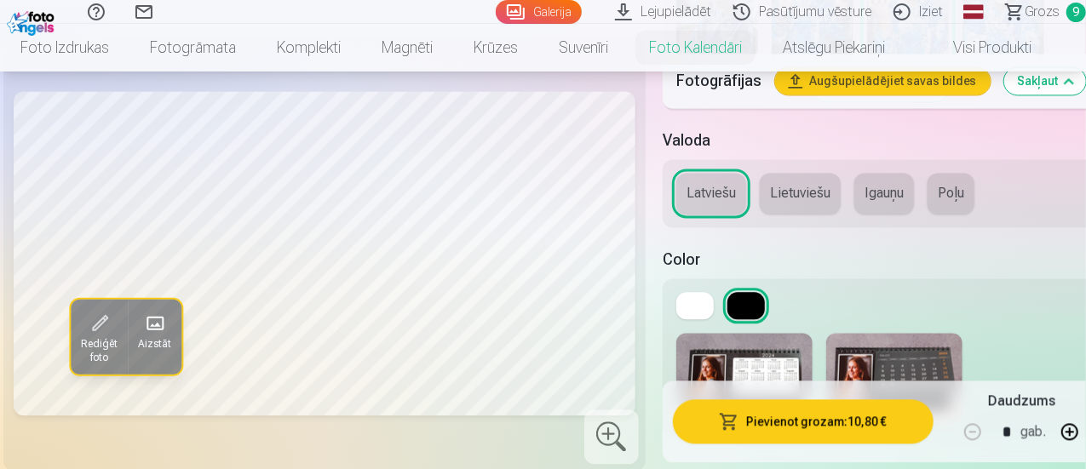
scroll to position [1788, 0]
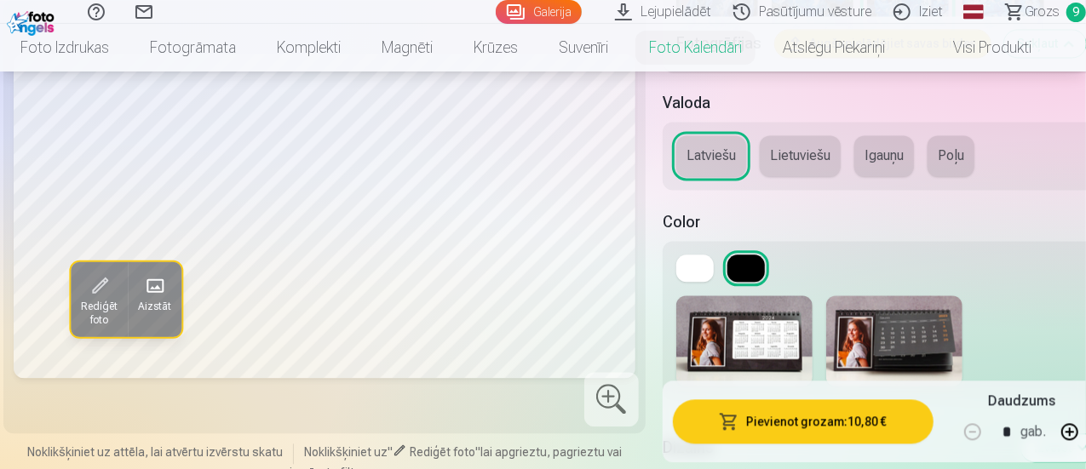
click at [784, 309] on img at bounding box center [744, 340] width 136 height 91
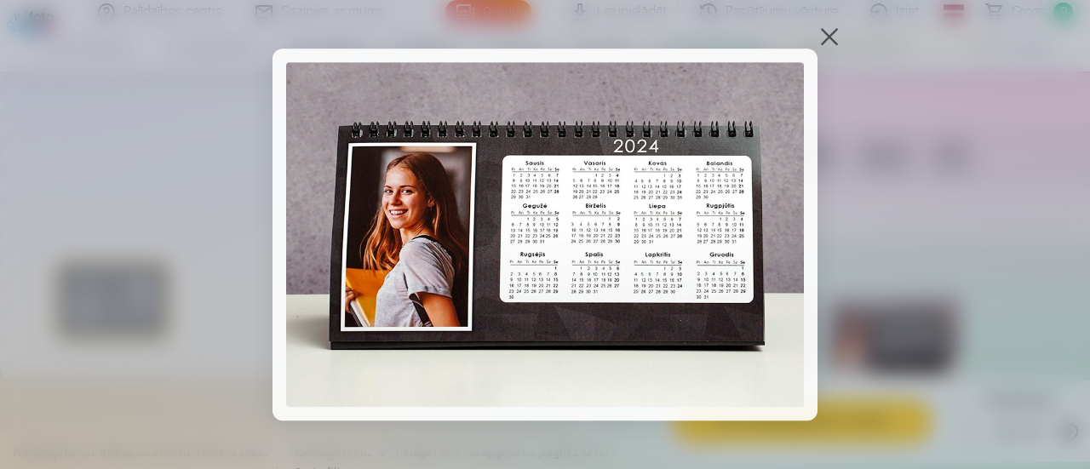
click at [827, 37] on div at bounding box center [830, 37] width 24 height 24
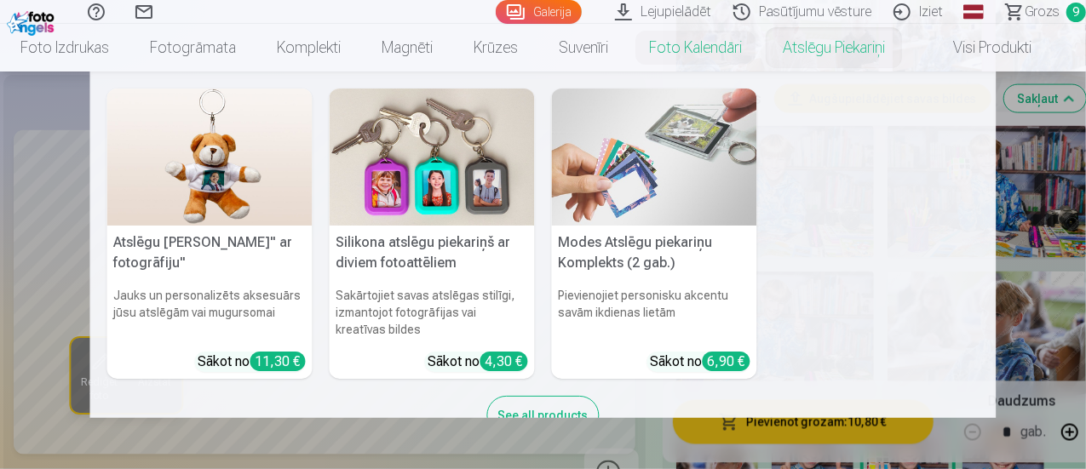
scroll to position [1277, 0]
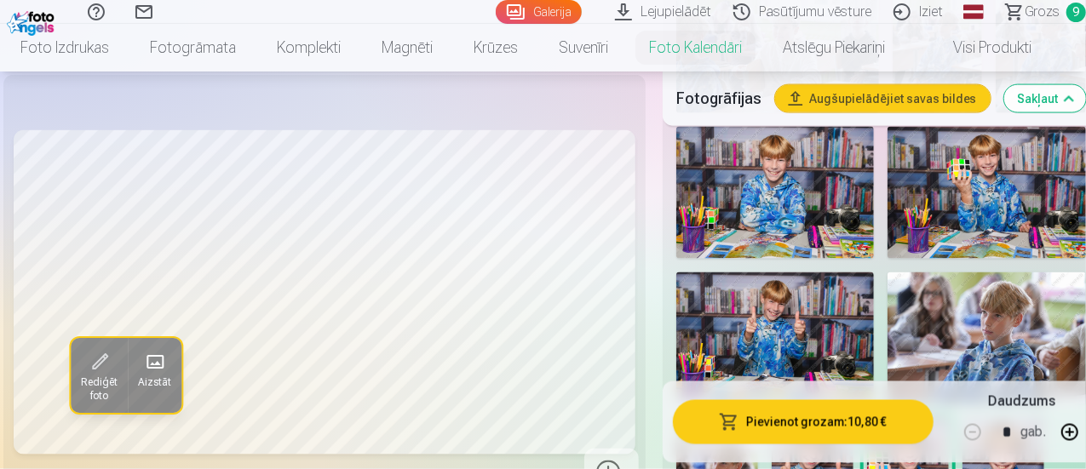
click at [559, 106] on div "Rediģēt foto Aizstāt" at bounding box center [325, 292] width 622 height 415
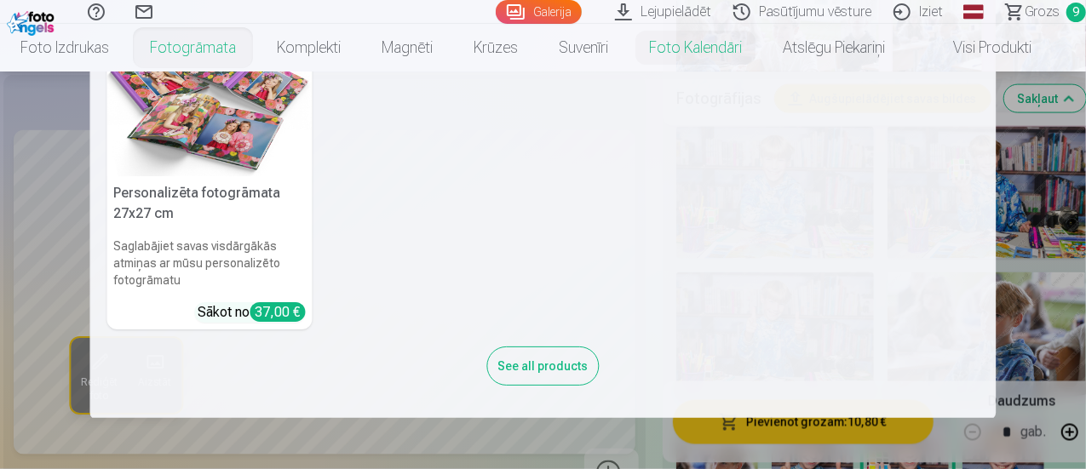
click at [169, 46] on link "Fotogrāmata" at bounding box center [192, 48] width 127 height 48
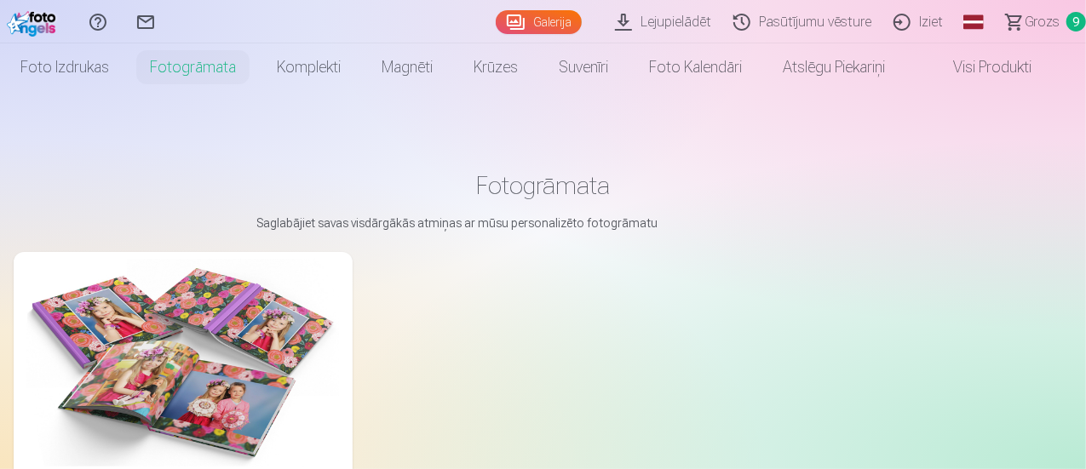
scroll to position [170, 0]
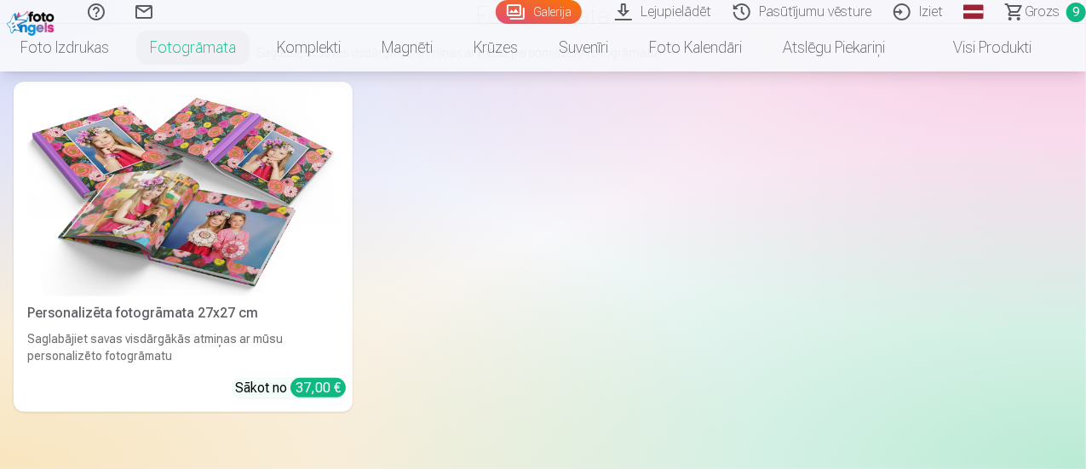
click at [187, 303] on div "Personalizēta fotogrāmata 27x27 cm" at bounding box center [182, 313] width 325 height 20
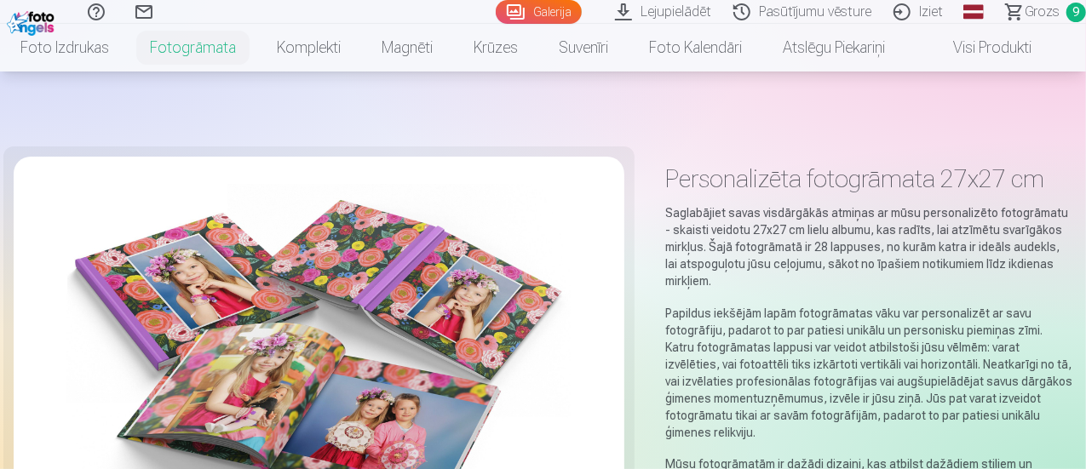
scroll to position [341, 0]
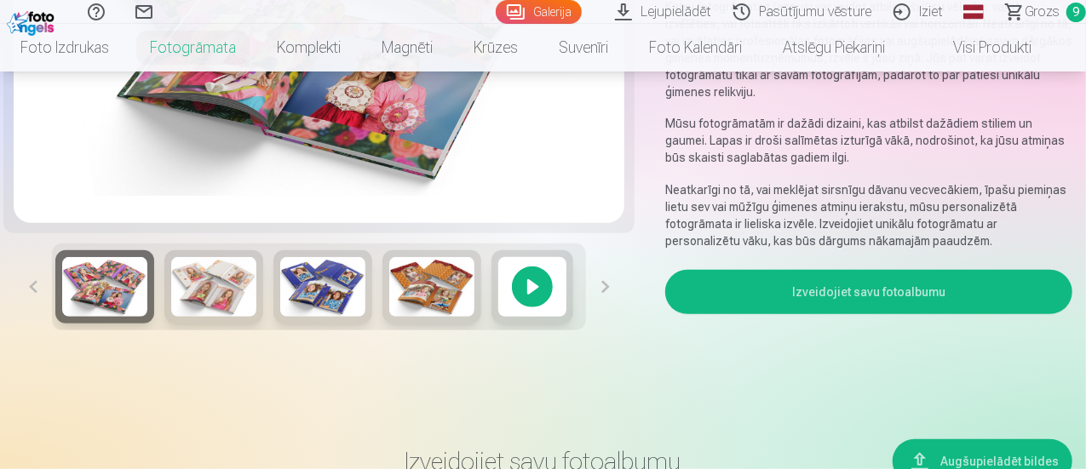
click at [186, 296] on img at bounding box center [213, 287] width 85 height 60
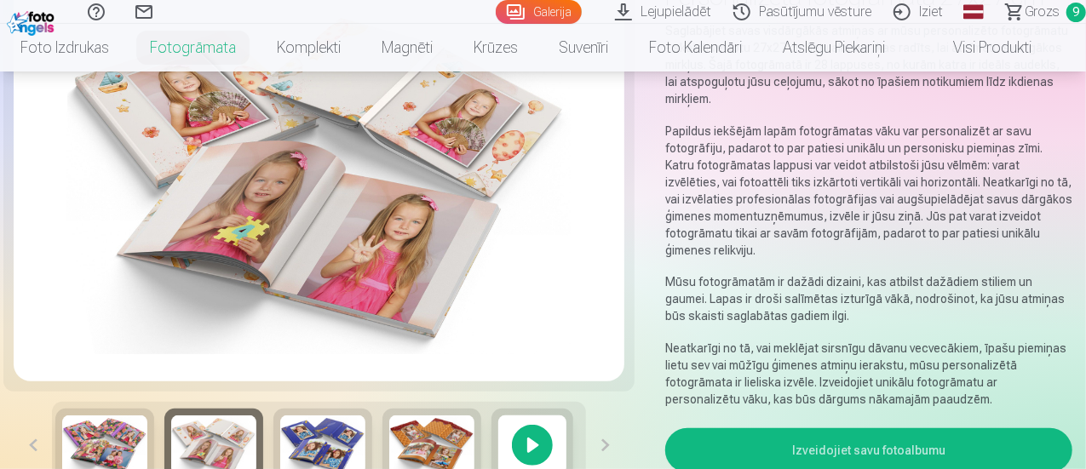
scroll to position [170, 0]
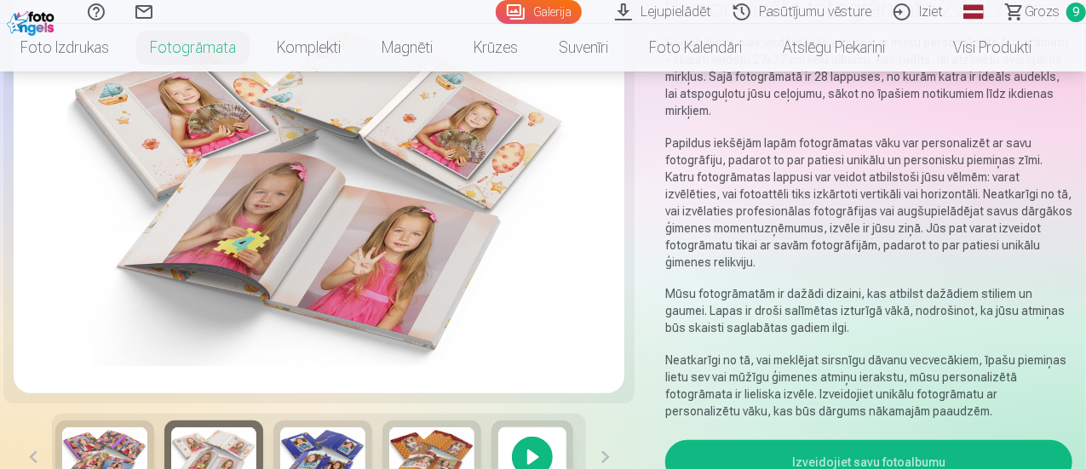
click at [306, 459] on img at bounding box center [322, 457] width 85 height 60
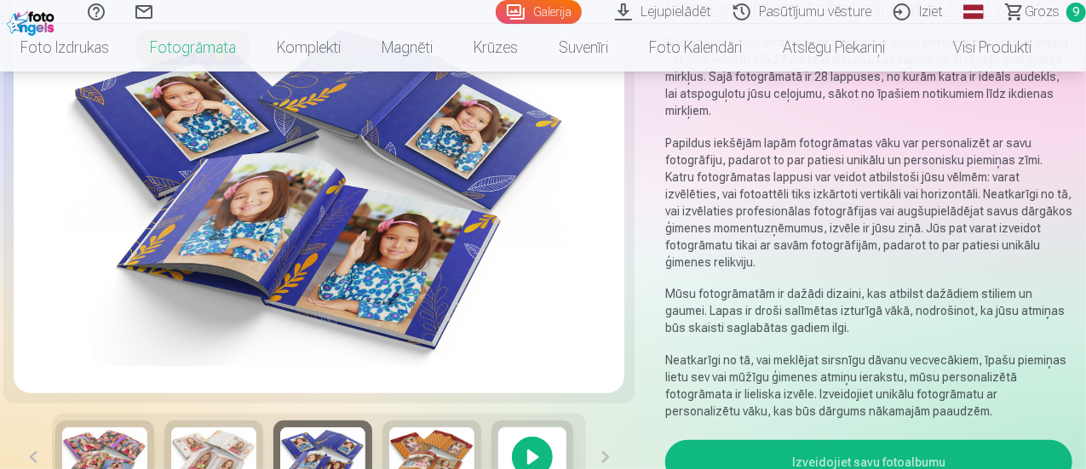
click at [392, 440] on img at bounding box center [431, 457] width 85 height 60
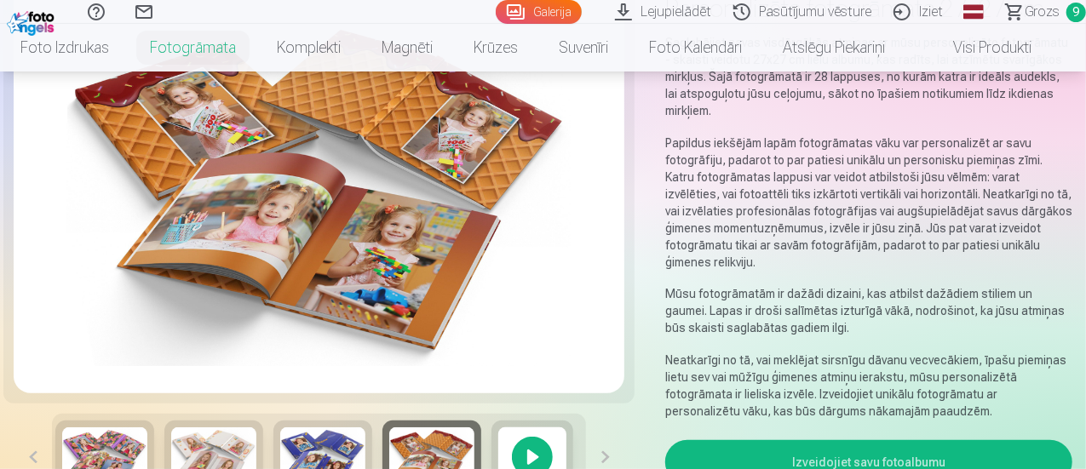
click at [514, 437] on div at bounding box center [532, 457] width 82 height 73
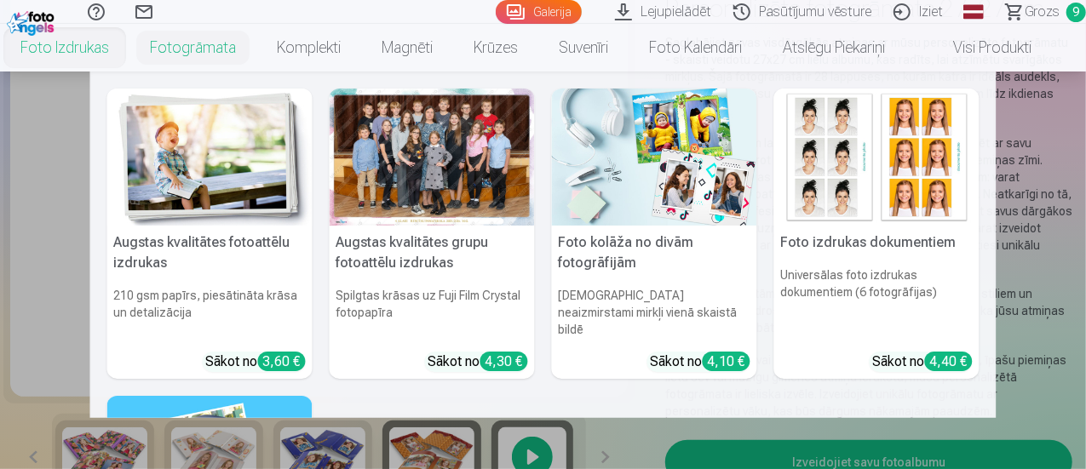
click at [60, 47] on link "Foto izdrukas" at bounding box center [64, 48] width 129 height 48
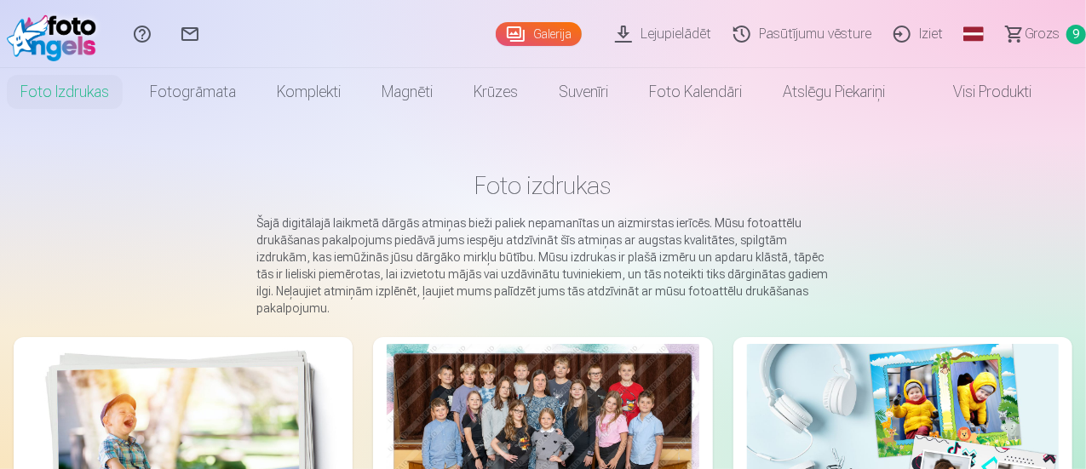
click at [1024, 32] on span "Grozs" at bounding box center [1041, 34] width 35 height 20
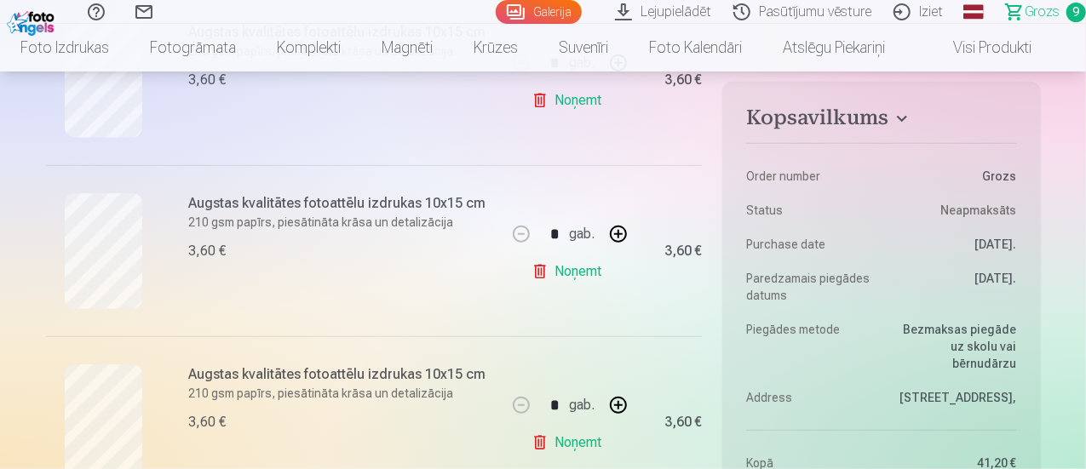
scroll to position [511, 0]
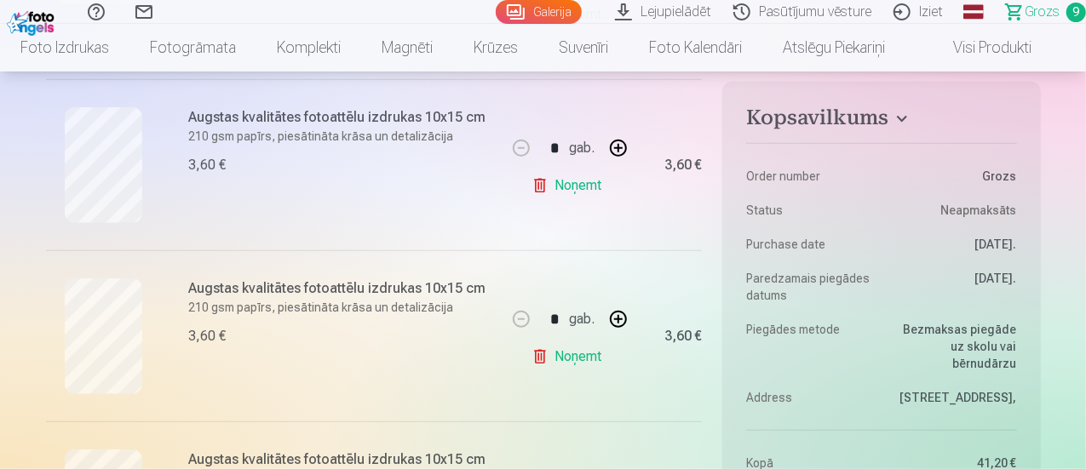
click at [589, 186] on link "Noņemt" at bounding box center [569, 186] width 77 height 34
type input "*"
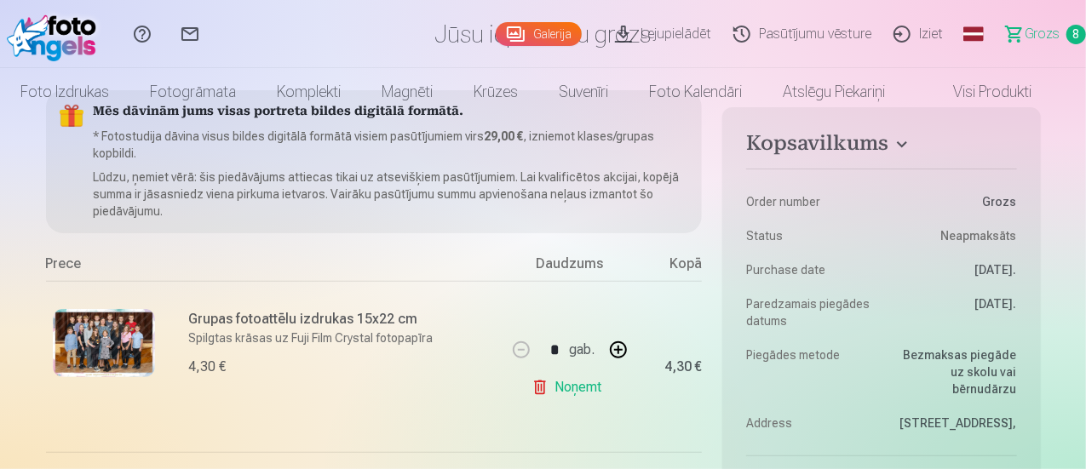
scroll to position [0, 0]
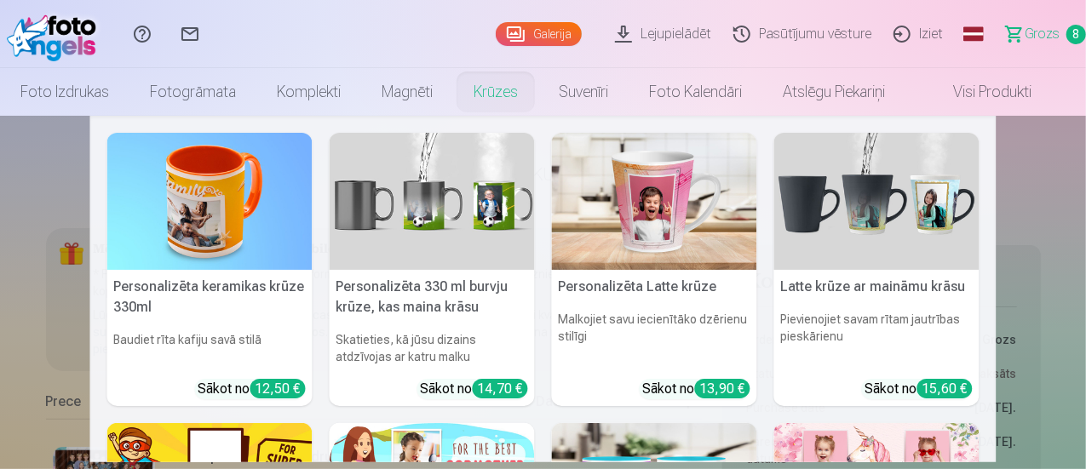
click at [502, 93] on link "Krūzes" at bounding box center [495, 92] width 85 height 48
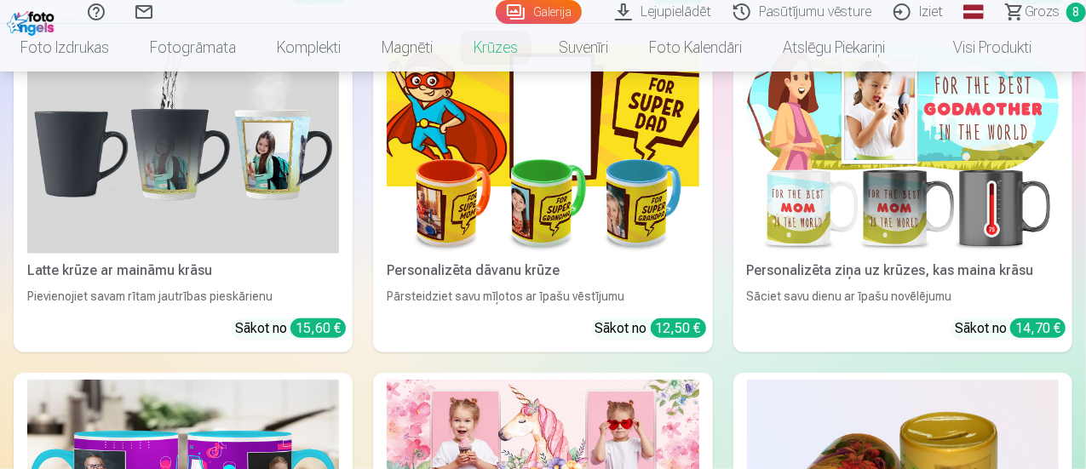
scroll to position [170, 0]
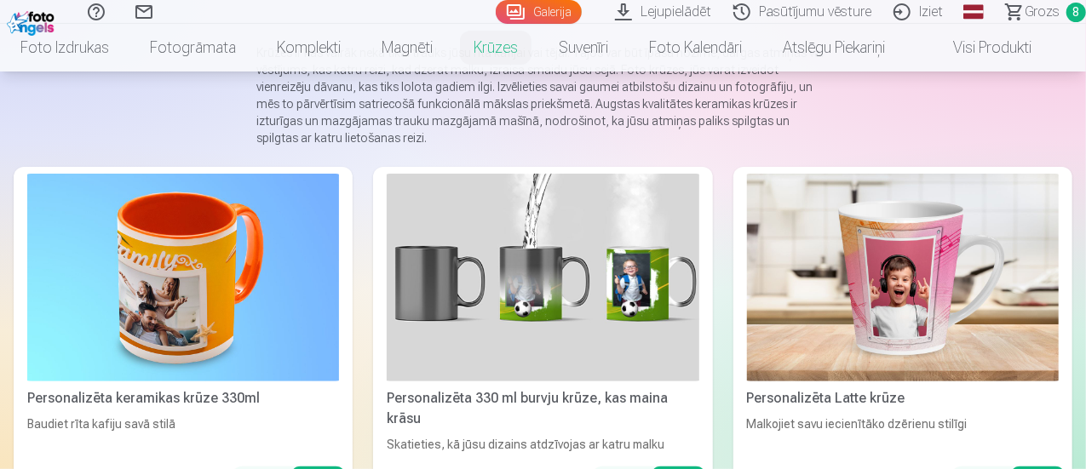
click at [450, 256] on img at bounding box center [543, 278] width 312 height 208
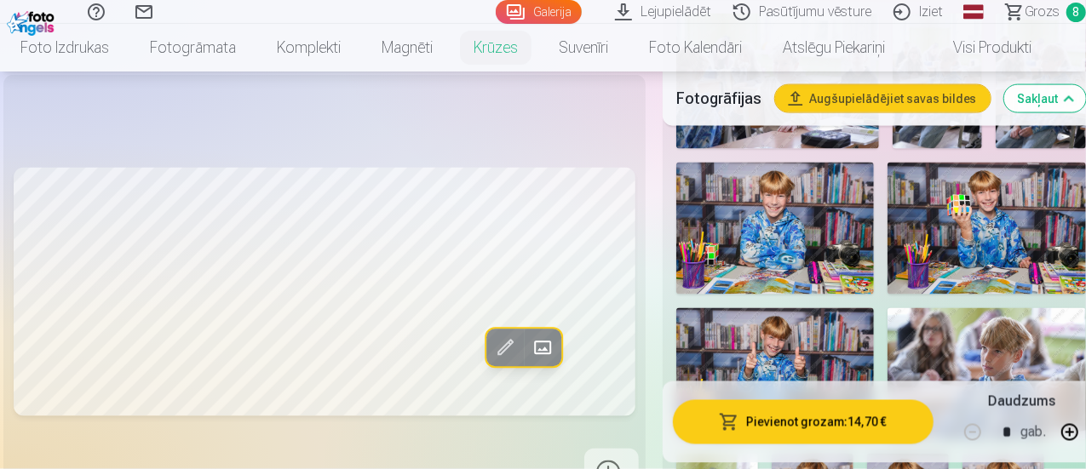
scroll to position [1363, 0]
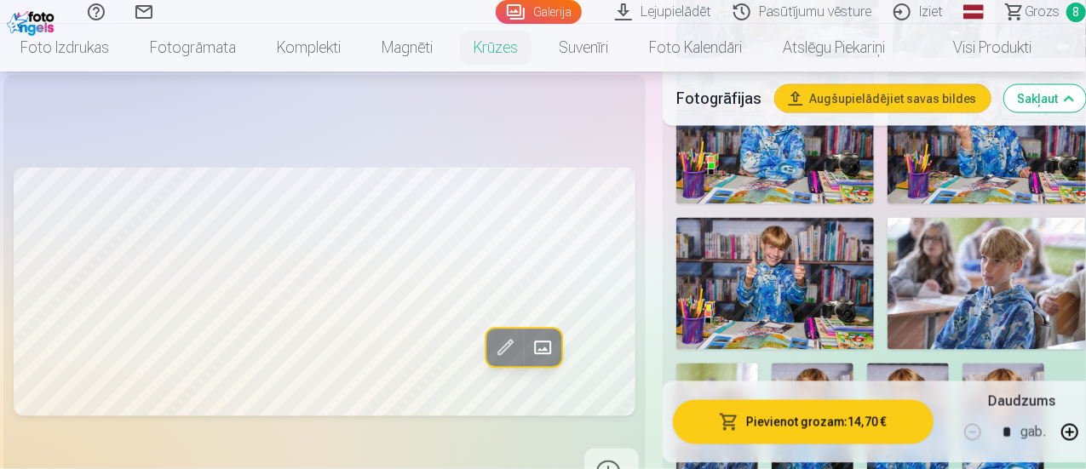
click at [1051, 20] on link "Grozs 8" at bounding box center [1037, 12] width 95 height 24
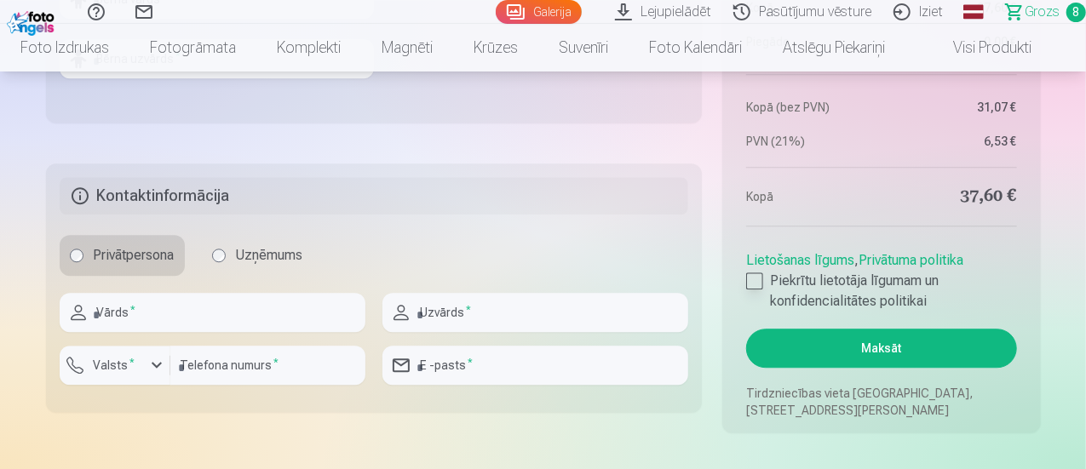
scroll to position [2129, 0]
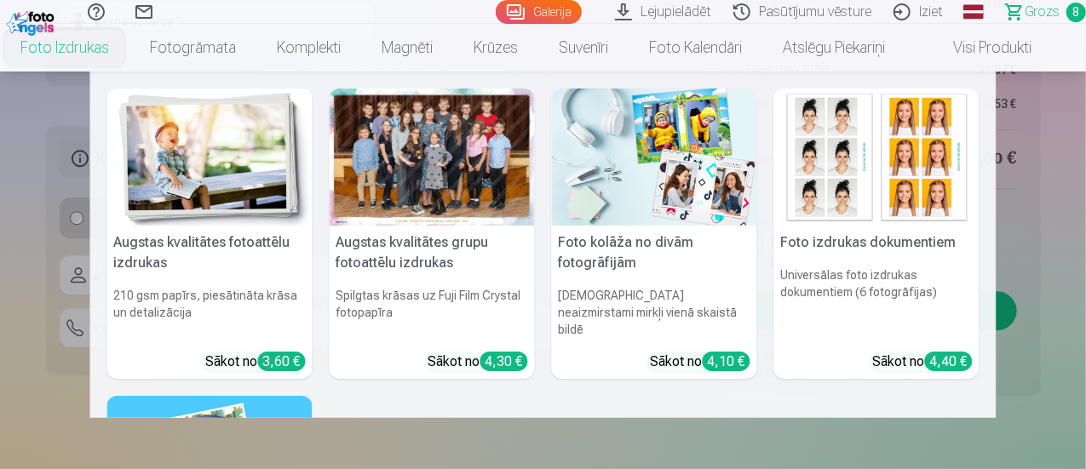
click at [106, 47] on link "Foto izdrukas" at bounding box center [64, 48] width 129 height 48
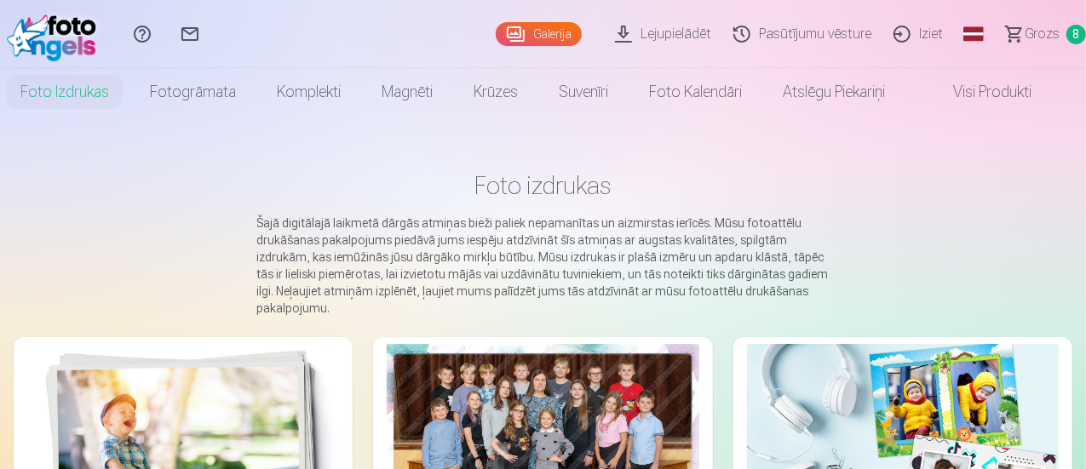
click at [496, 23] on link "Galerija" at bounding box center [539, 34] width 86 height 24
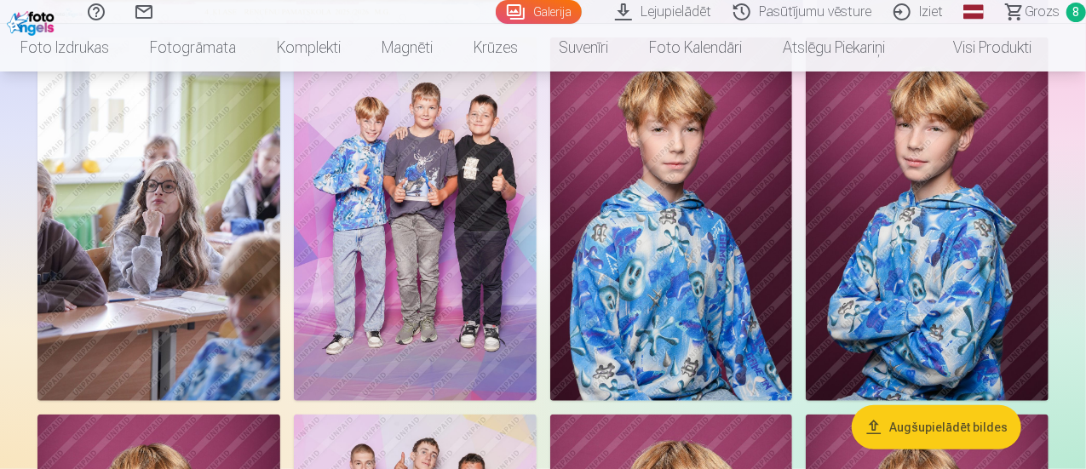
scroll to position [255, 0]
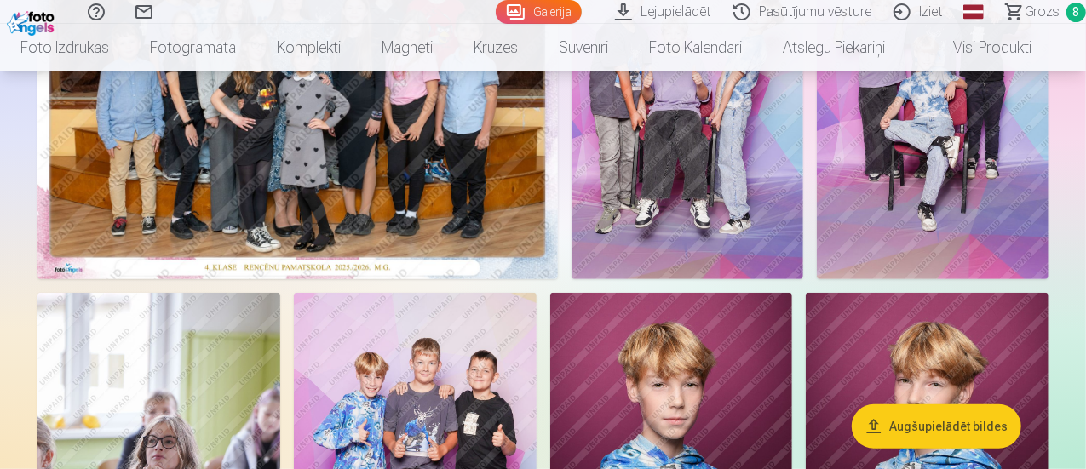
click at [448, 236] on img at bounding box center [297, 105] width 520 height 347
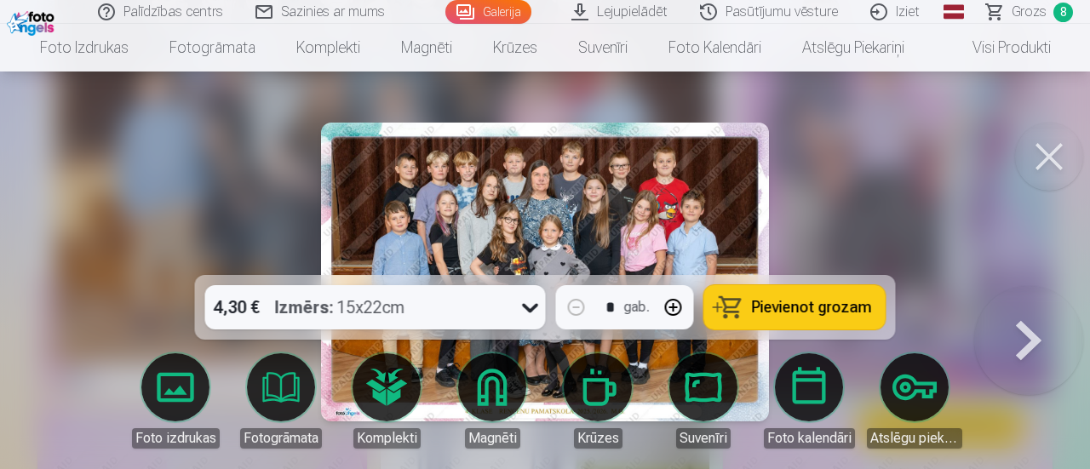
click at [553, 219] on img at bounding box center [545, 272] width 448 height 299
click at [1033, 286] on button at bounding box center [1028, 286] width 109 height 0
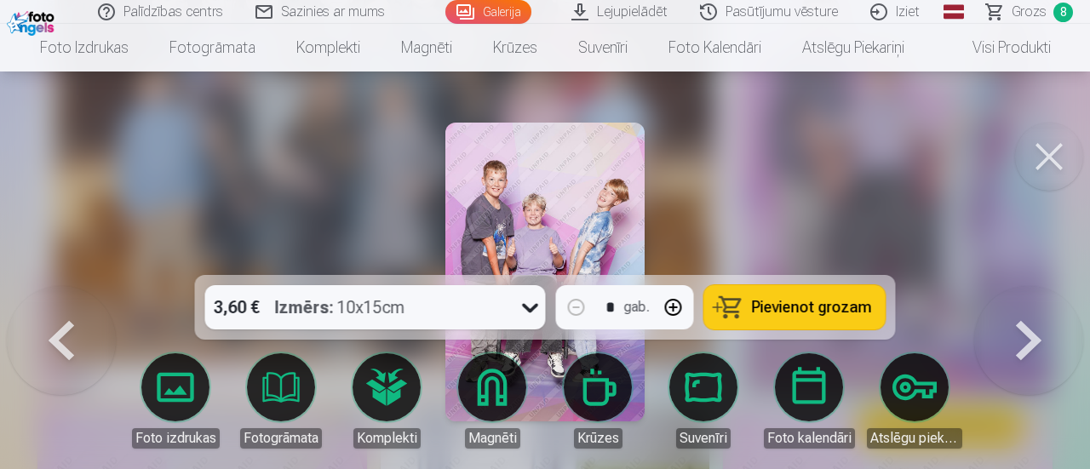
click at [485, 5] on link "Galerija" at bounding box center [488, 12] width 86 height 24
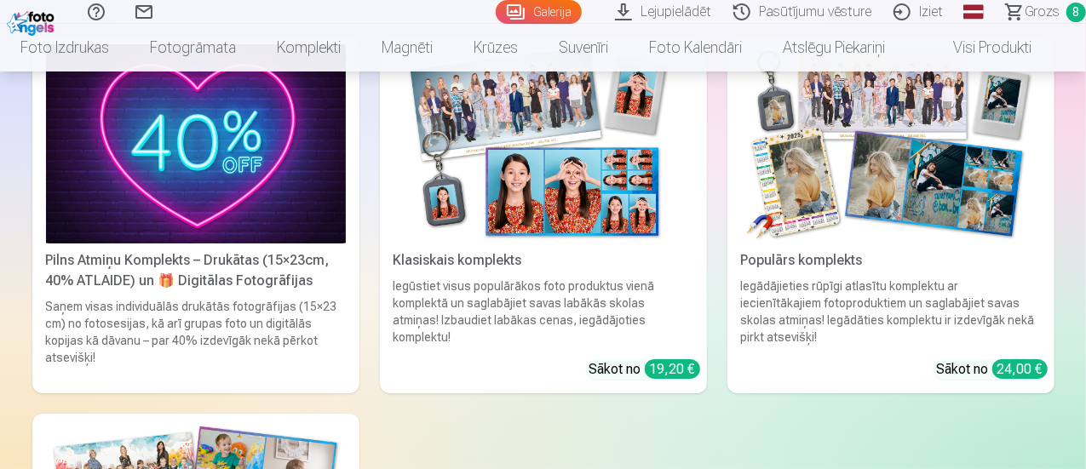
scroll to position [6387, 0]
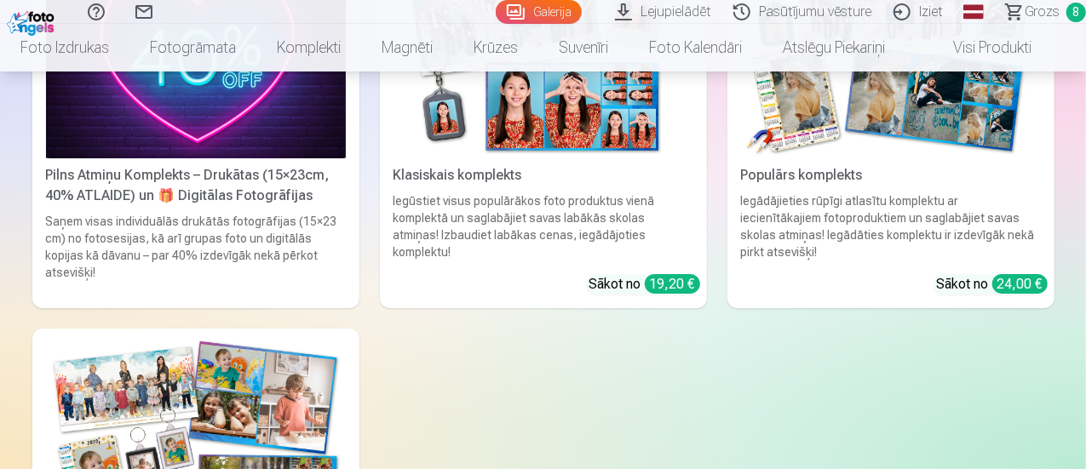
drag, startPoint x: 1052, startPoint y: 170, endPoint x: 1053, endPoint y: 154, distance: 16.3
drag, startPoint x: 1053, startPoint y: 154, endPoint x: 344, endPoint y: 98, distance: 711.6
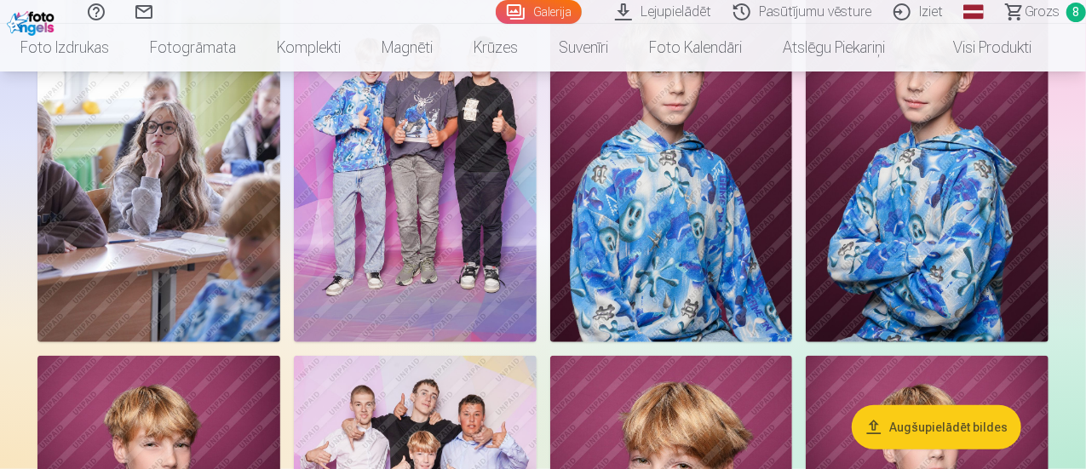
scroll to position [596, 0]
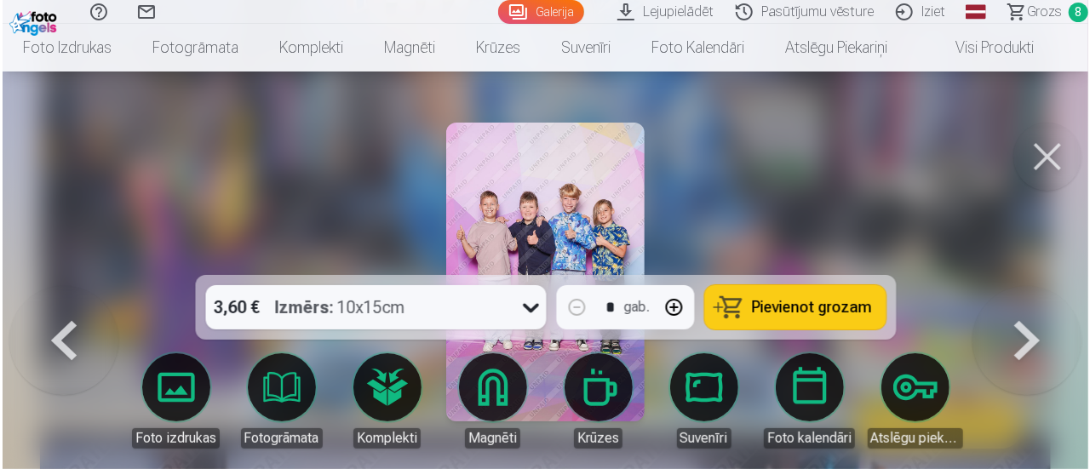
scroll to position [3161, 0]
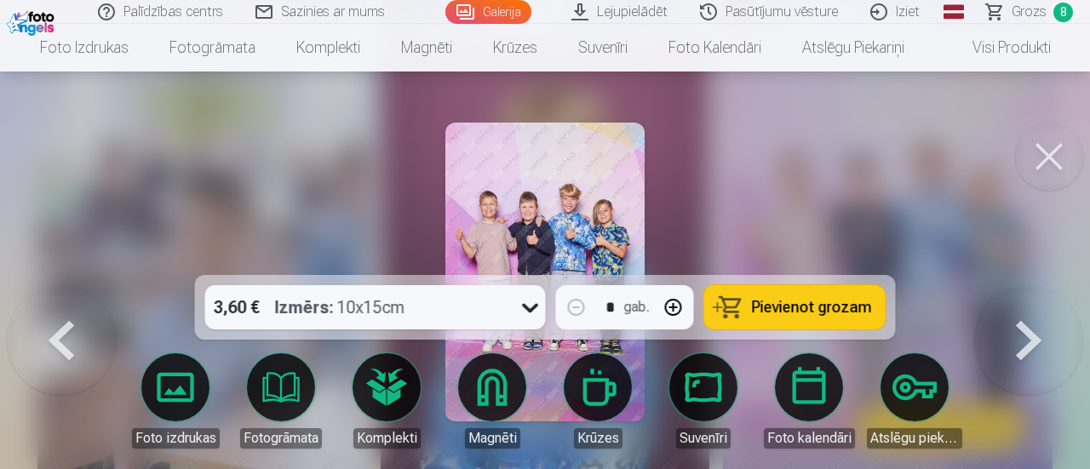
click at [1055, 152] on button at bounding box center [1049, 157] width 68 height 68
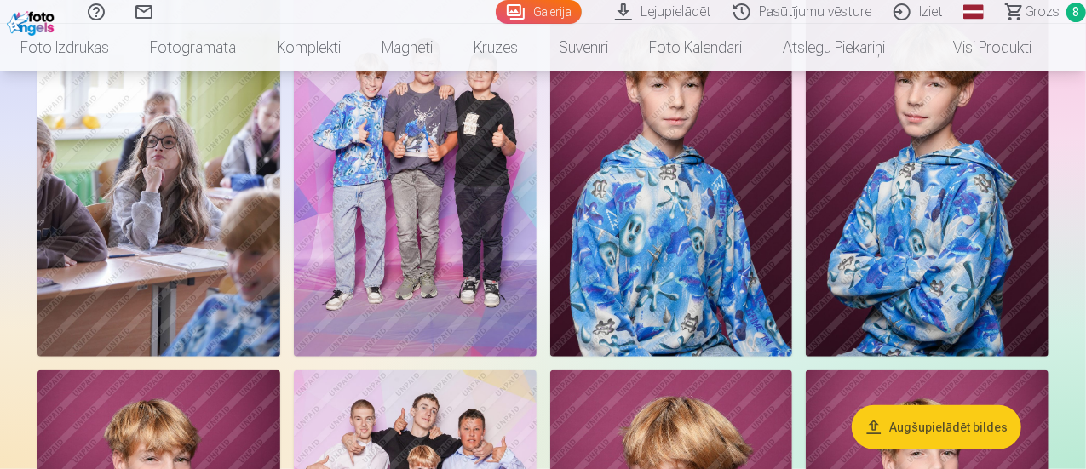
scroll to position [596, 0]
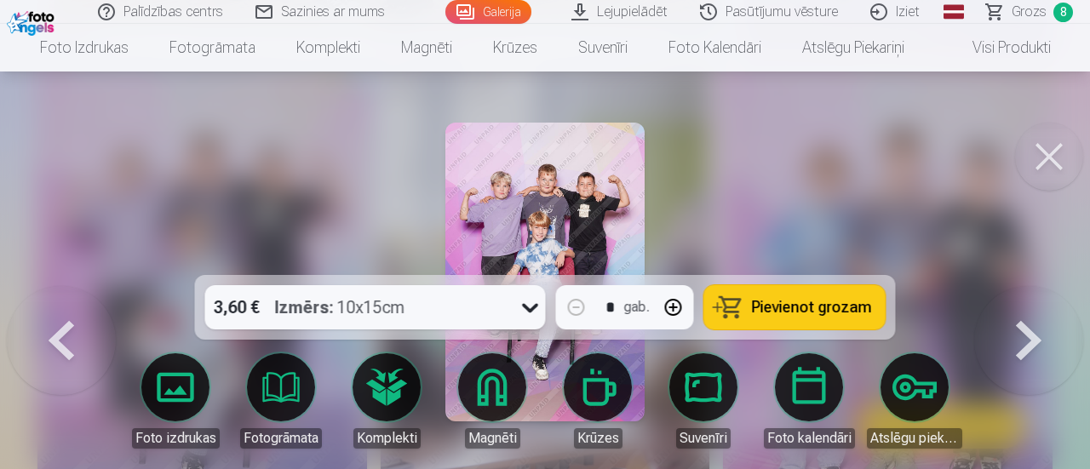
click at [1037, 147] on button at bounding box center [1049, 157] width 68 height 68
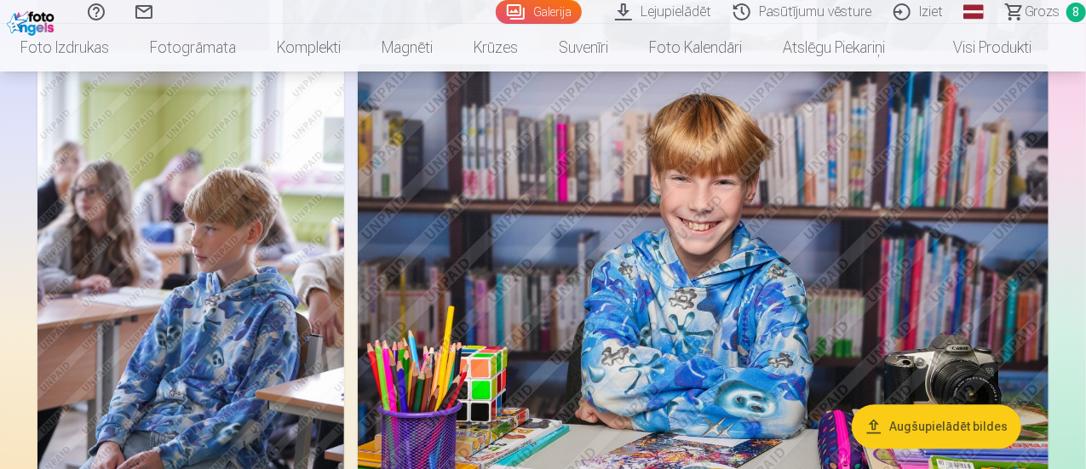
scroll to position [2555, 0]
